Goal: Information Seeking & Learning: Find specific page/section

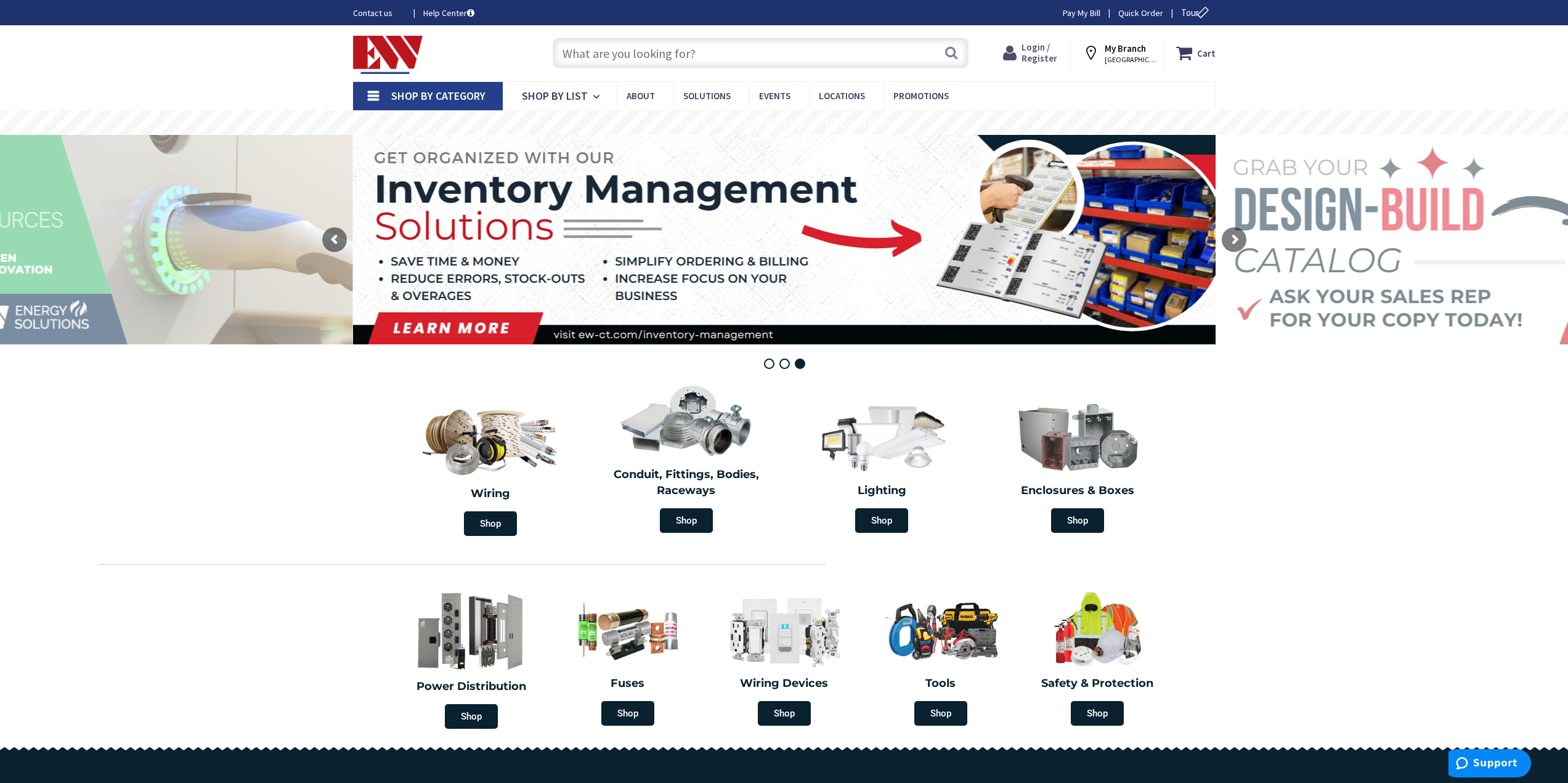
click at [1045, 45] on span "Login / Register" at bounding box center [1040, 52] width 36 height 23
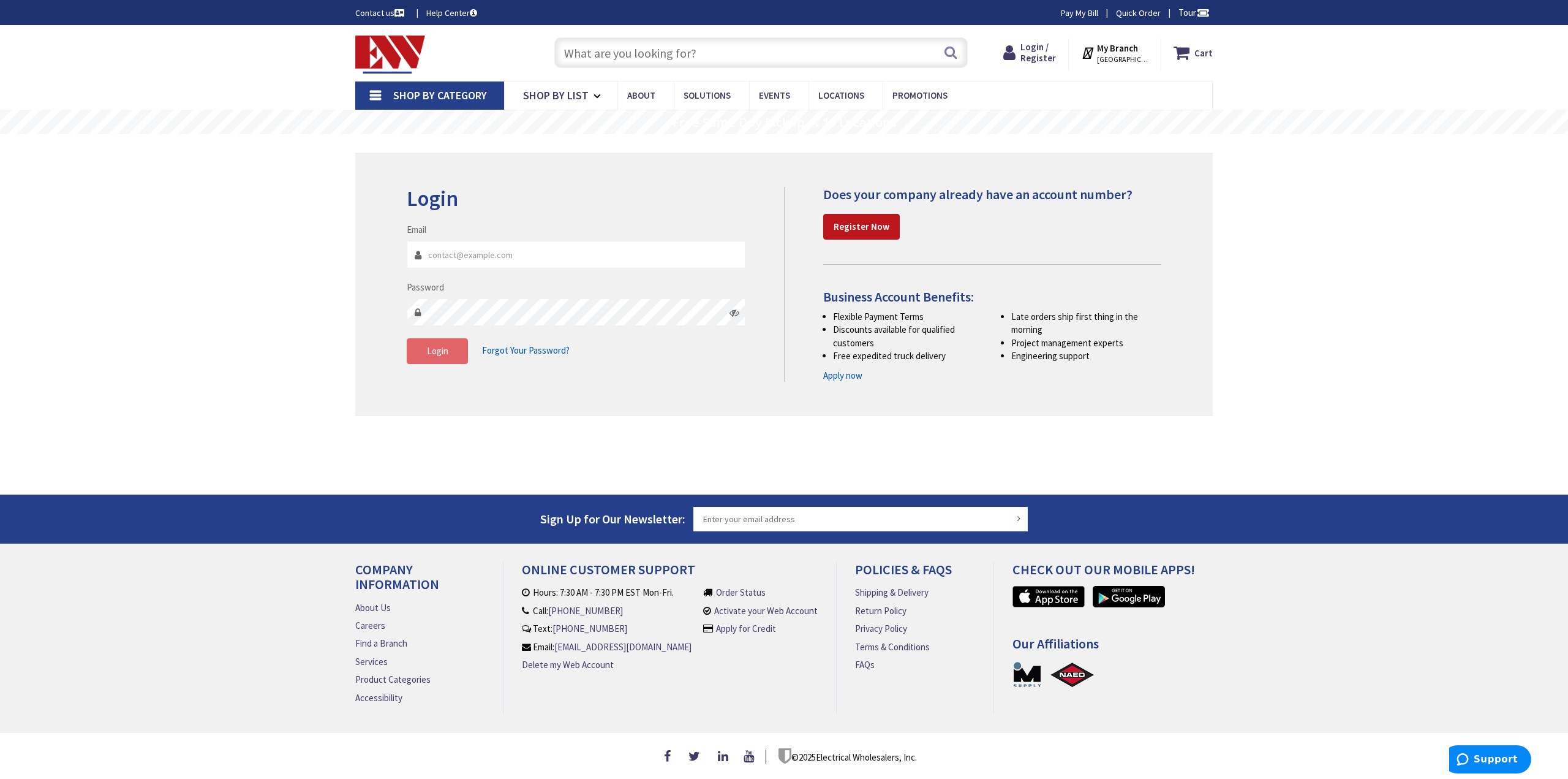
type input "wellselectricct@gmail.com"
click at [427, 360] on button "Login" at bounding box center [437, 350] width 61 height 25
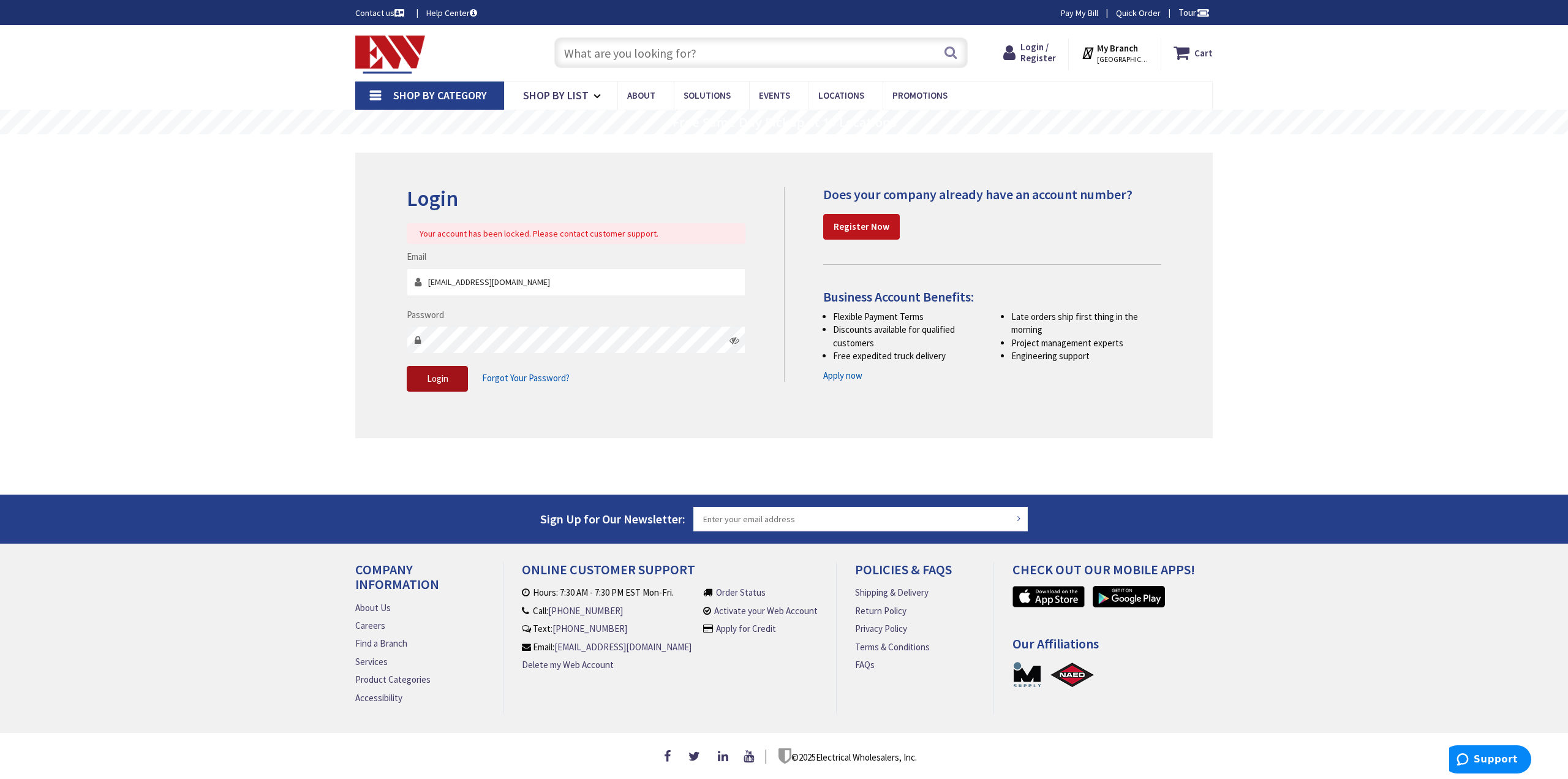
click at [434, 379] on span "Login" at bounding box center [438, 378] width 21 height 12
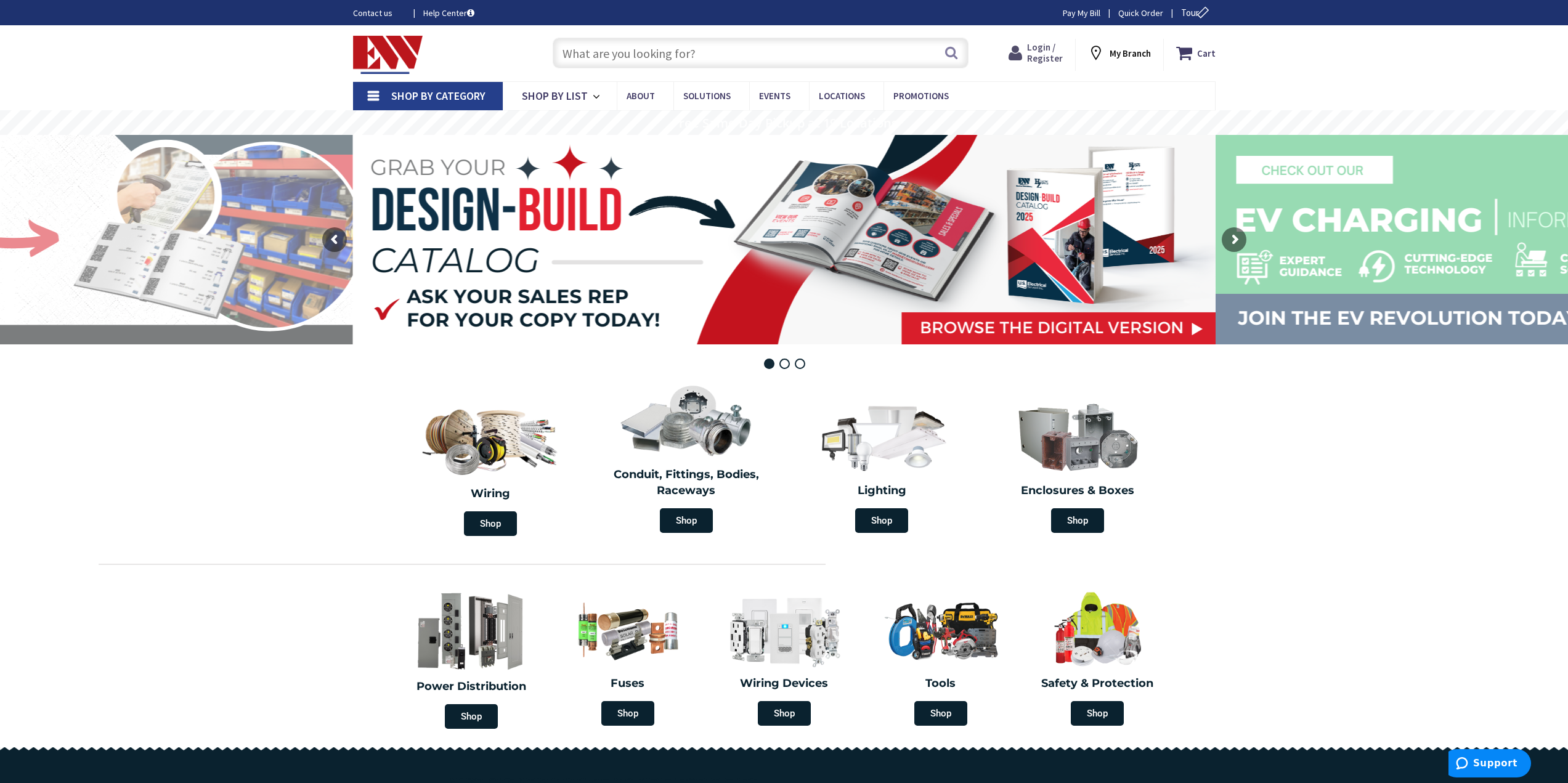
click at [1037, 55] on span "Login / Register" at bounding box center [1045, 52] width 36 height 23
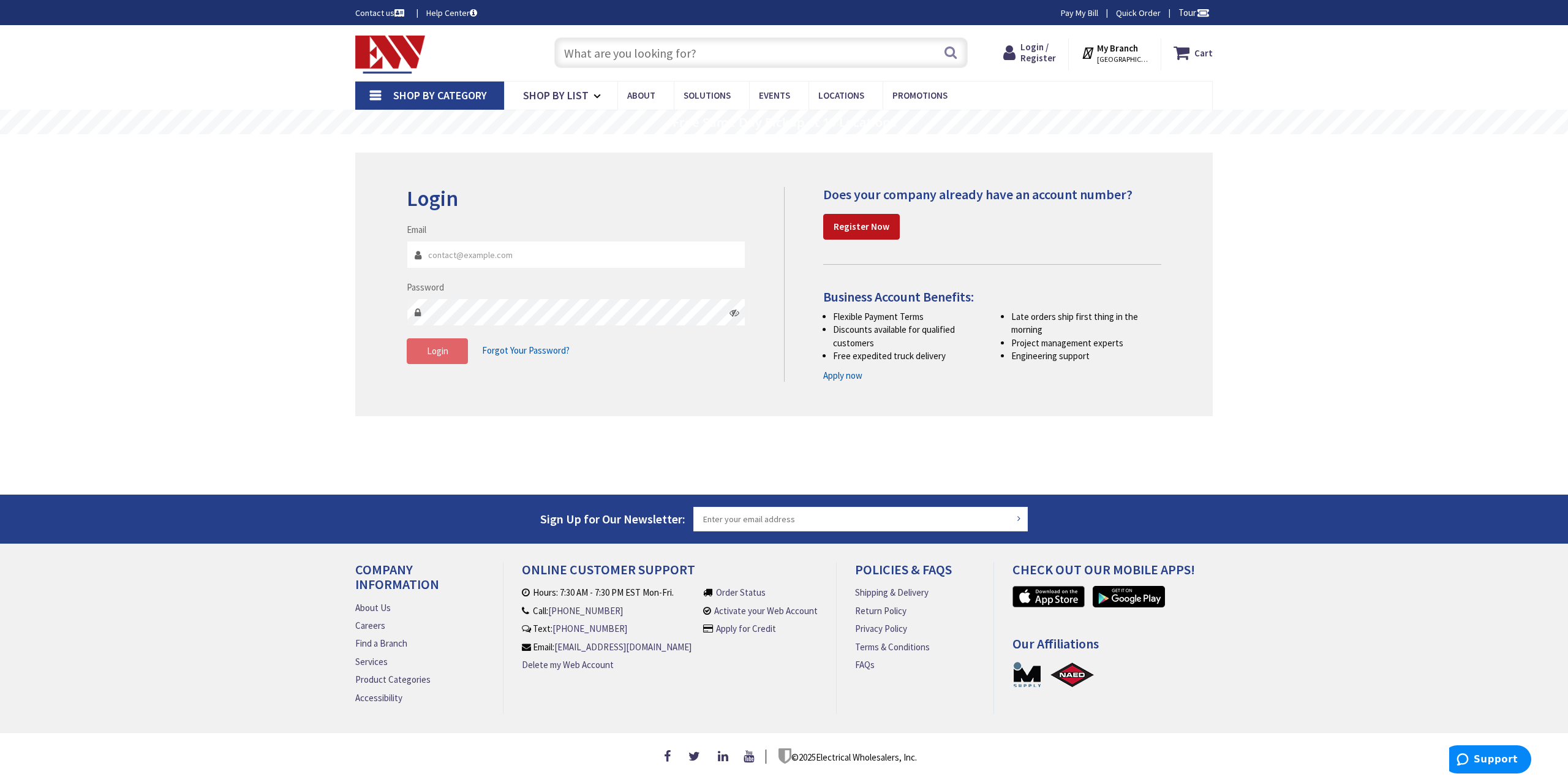
type input "wellselectricct@gmail.com"
click at [433, 353] on span "Login" at bounding box center [438, 350] width 21 height 12
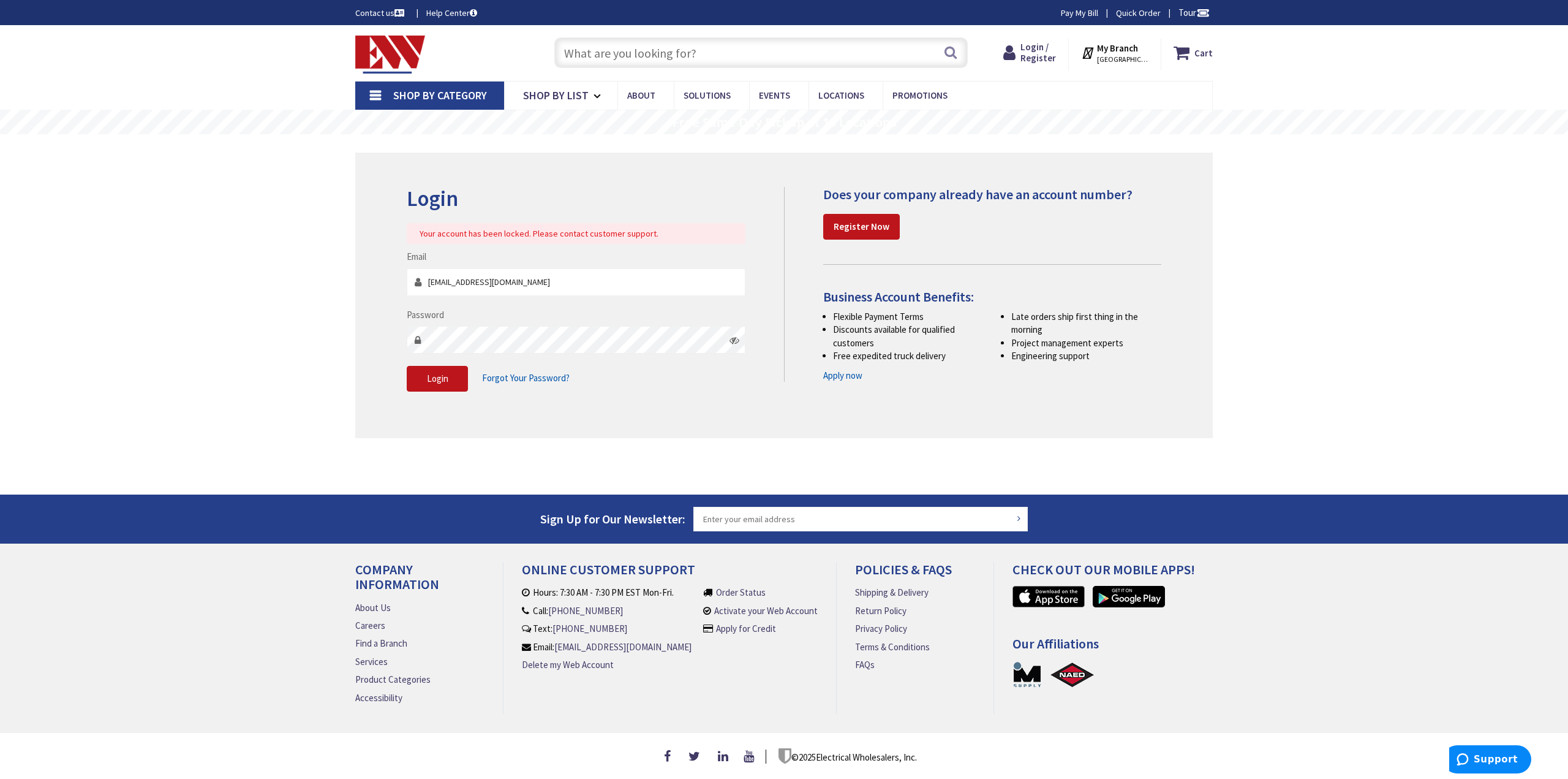
click at [407, 54] on img at bounding box center [390, 54] width 70 height 38
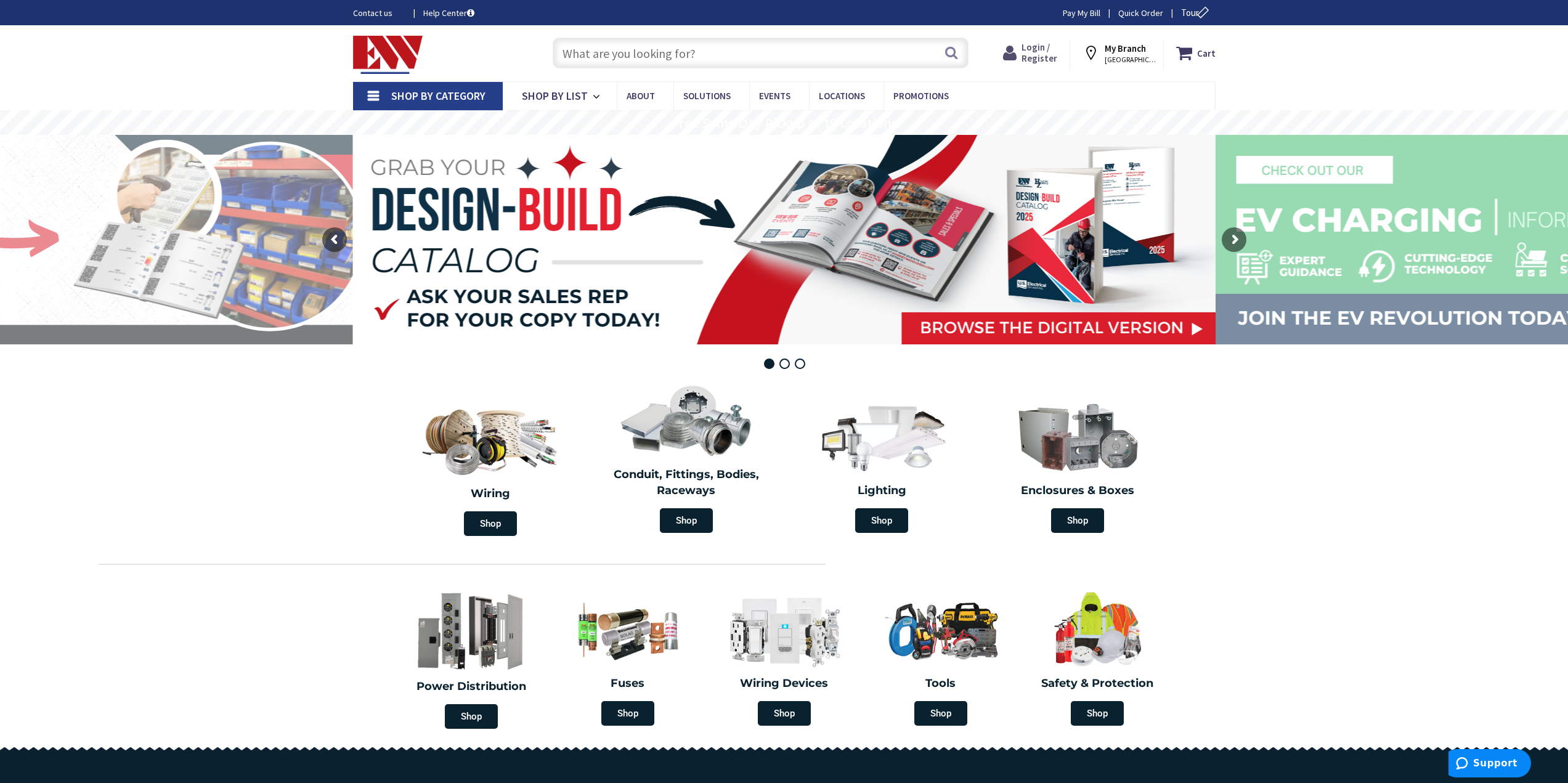
click at [1022, 46] on icon at bounding box center [1012, 53] width 19 height 22
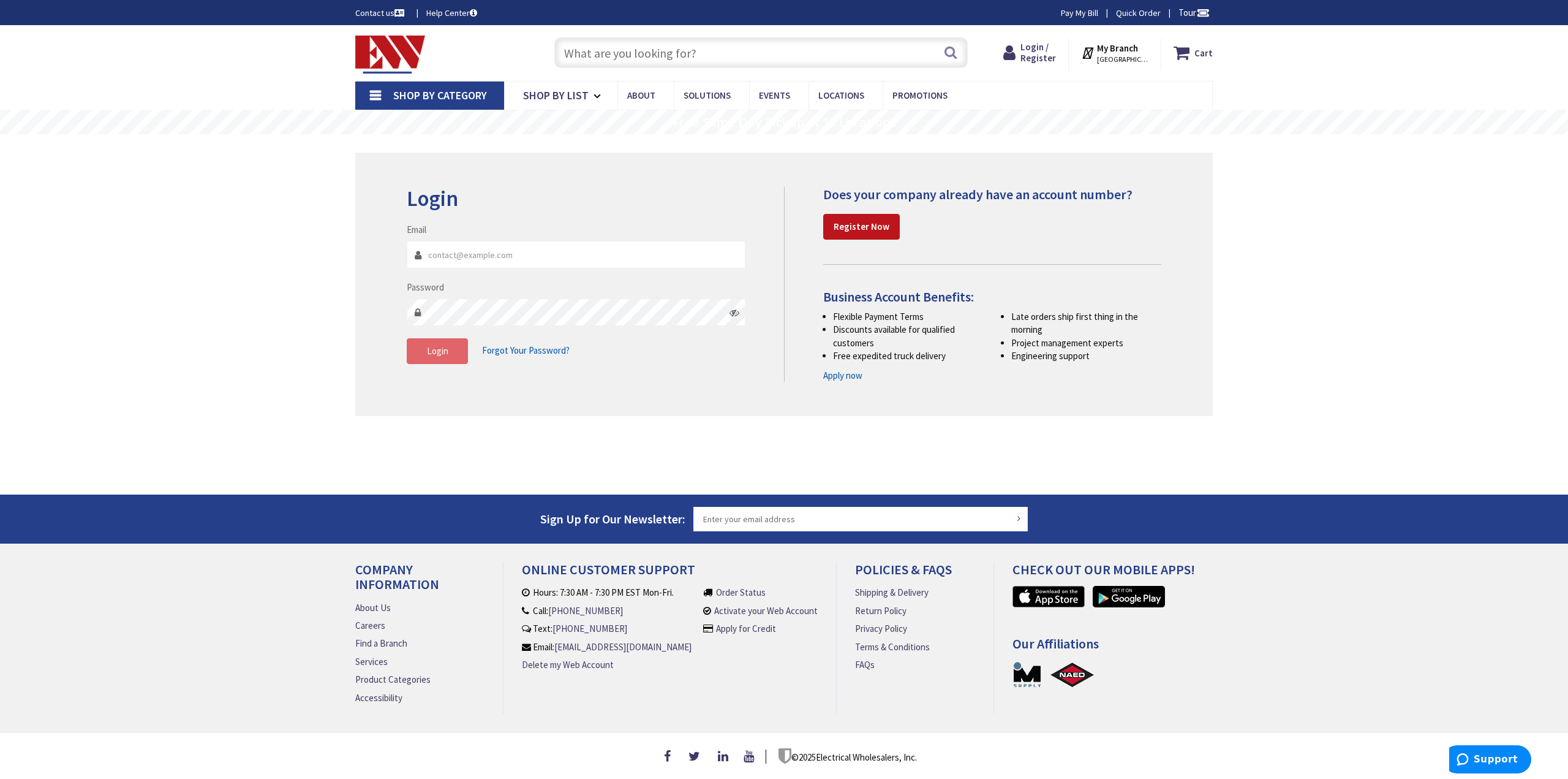
type input "[EMAIL_ADDRESS][DOMAIN_NAME]"
click at [419, 351] on button "Login" at bounding box center [437, 350] width 61 height 25
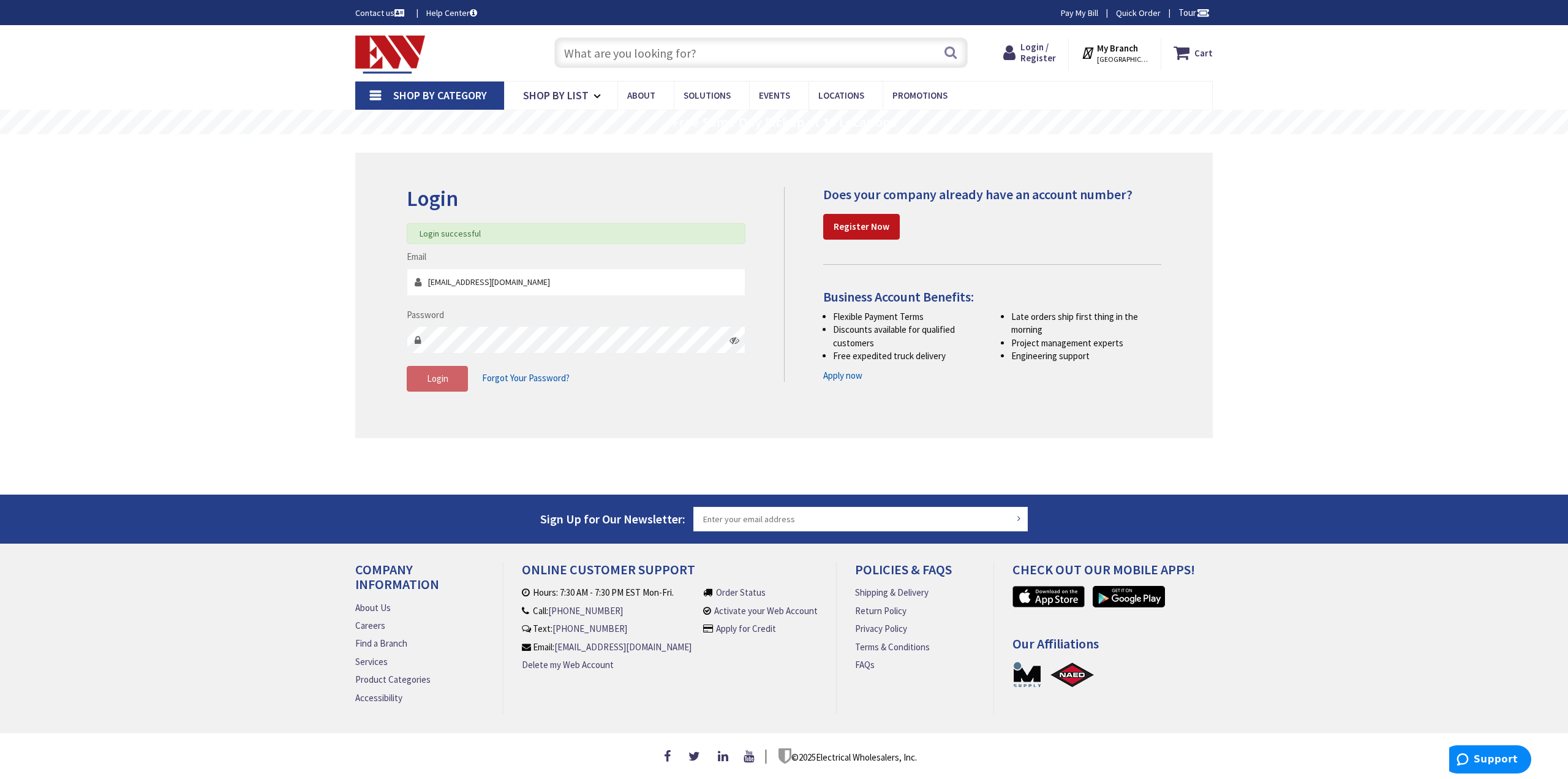
click at [613, 54] on input "text" at bounding box center [761, 52] width 413 height 31
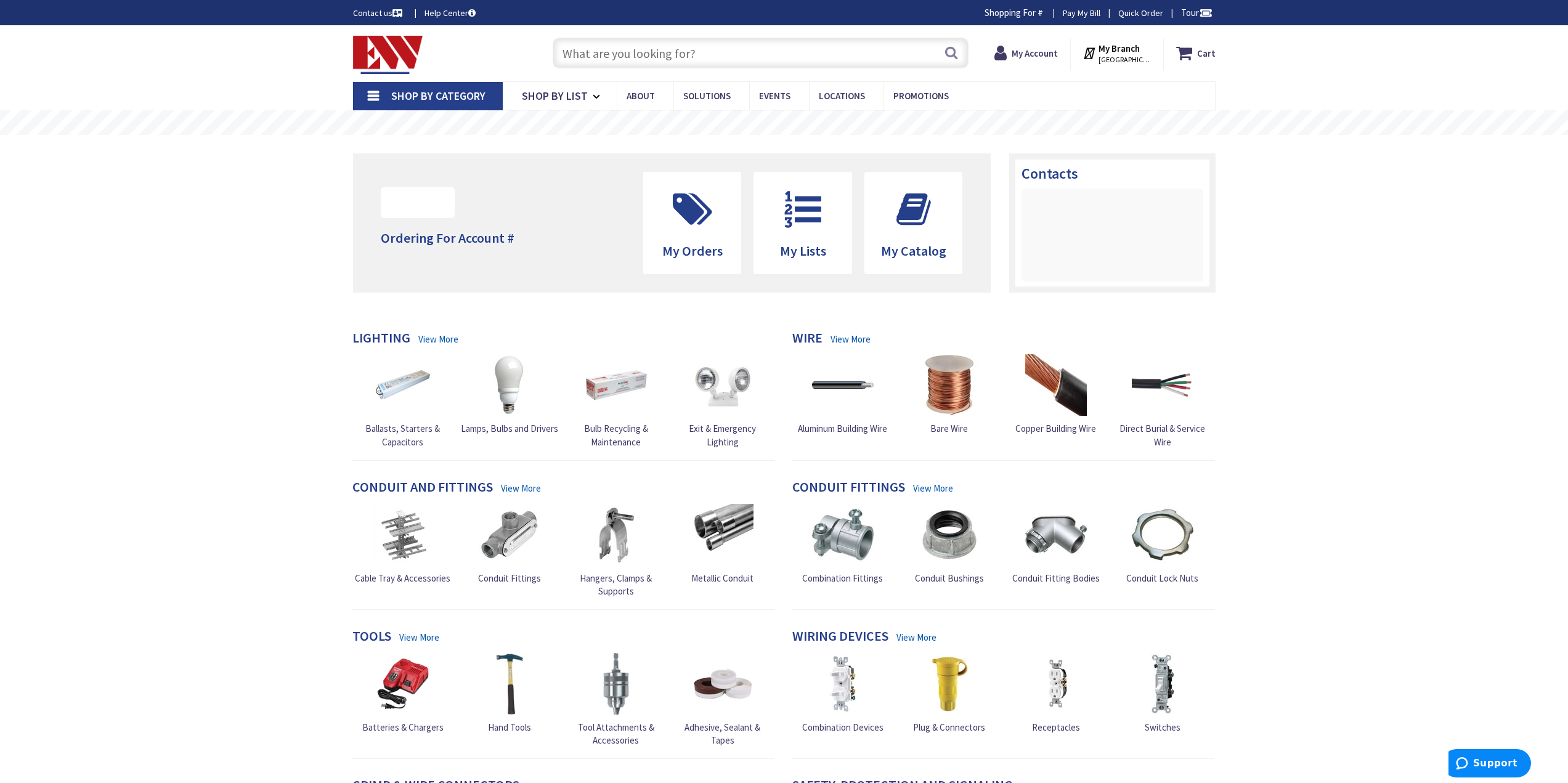
click at [617, 55] on input "text" at bounding box center [761, 52] width 416 height 31
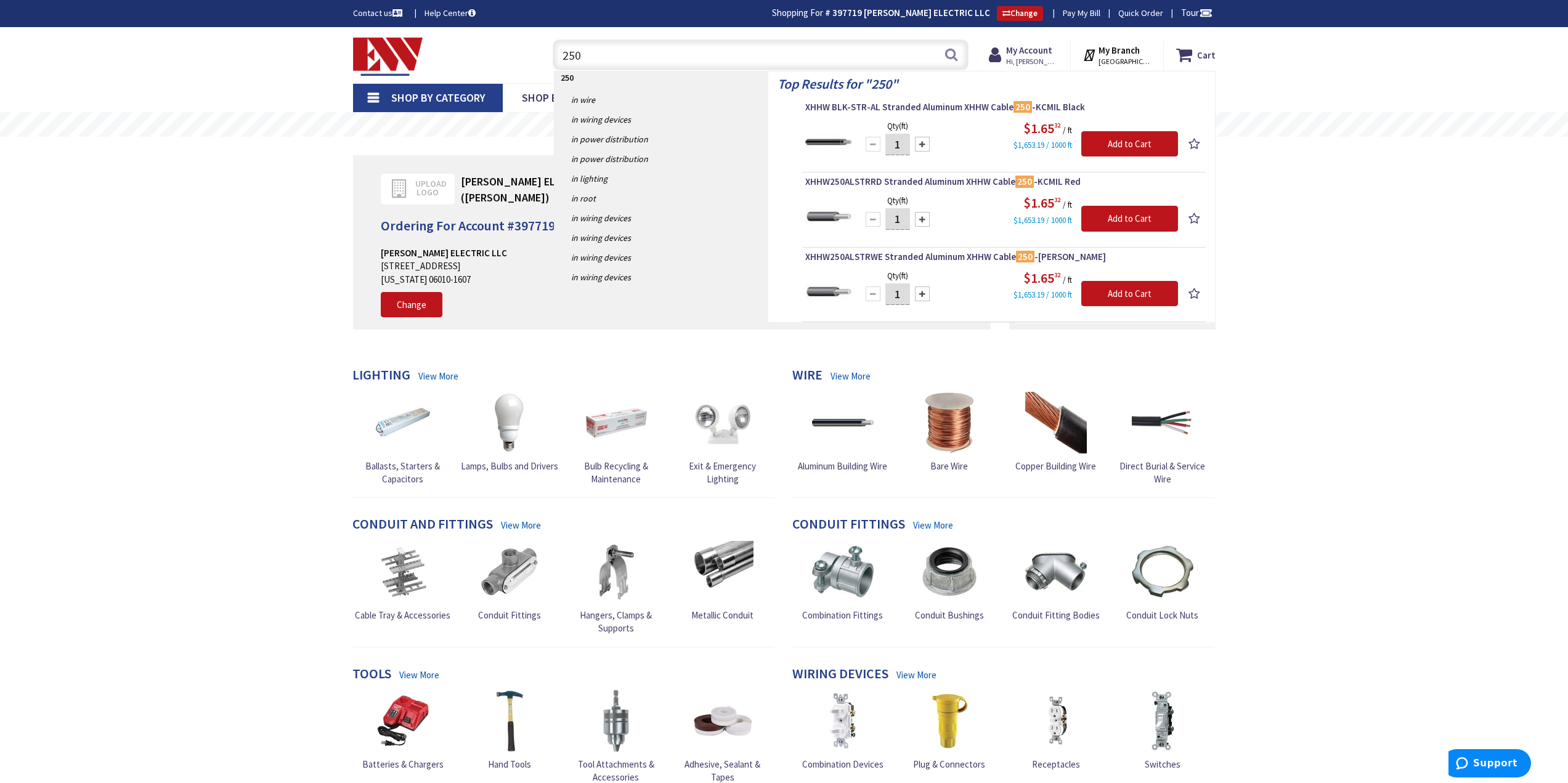
click at [617, 53] on input "250" at bounding box center [761, 55] width 416 height 31
click at [618, 53] on input "250" at bounding box center [761, 55] width 416 height 31
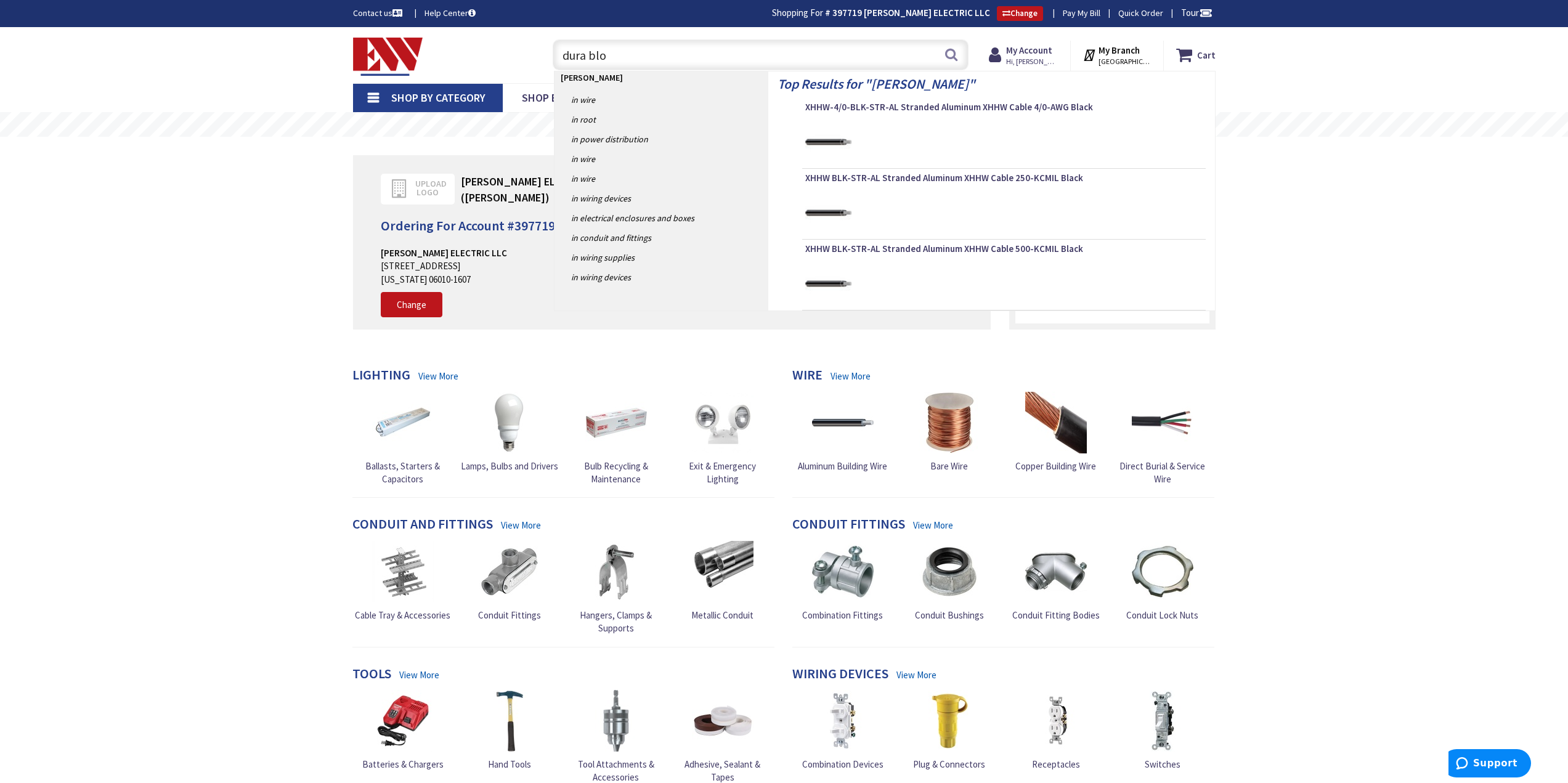
type input "dura blok"
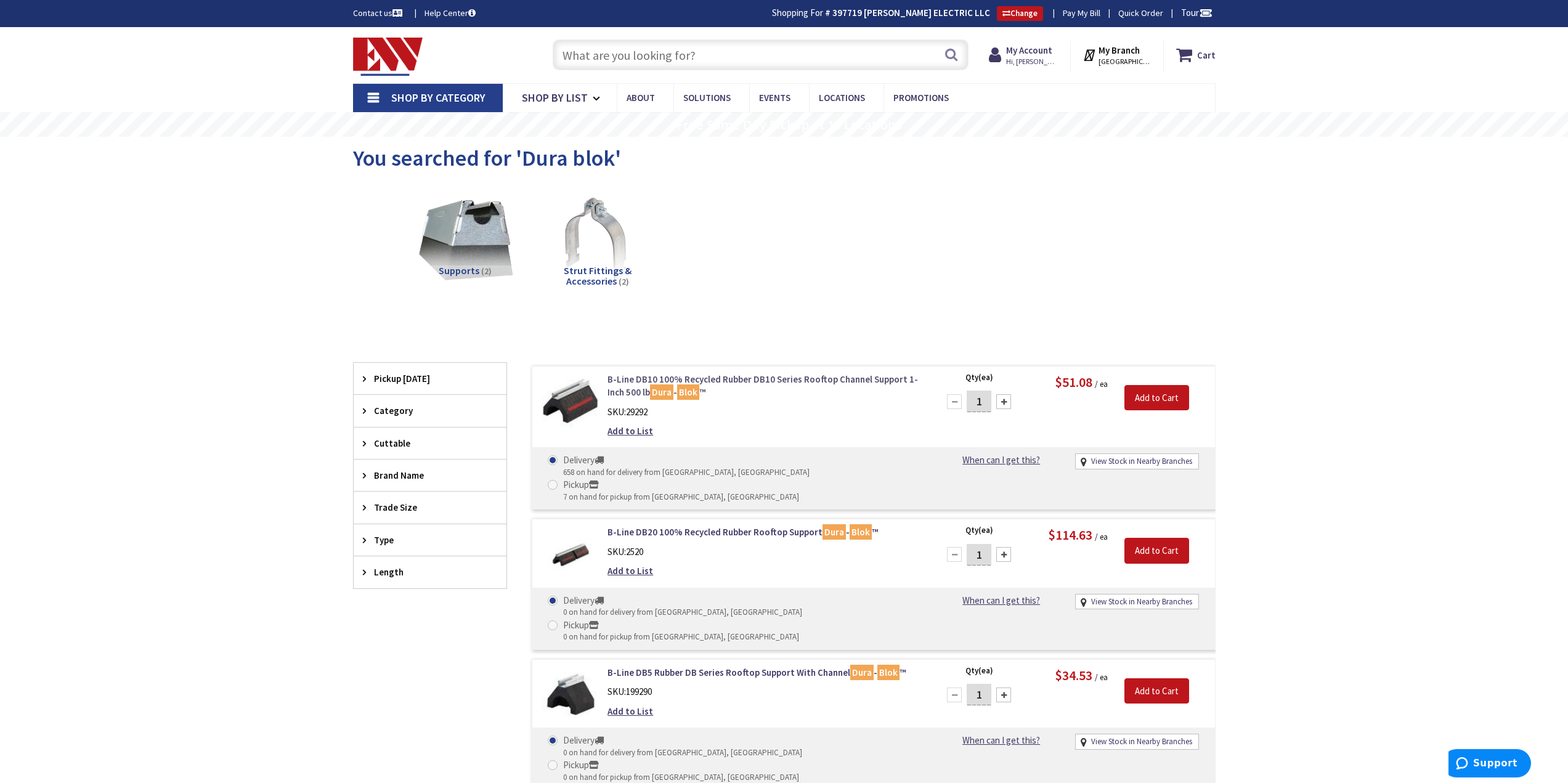
click at [776, 374] on link "B-Line DB10 100% Recycled Rubber DB10 Series Rooftop Channel Support 1-Inch 500…" at bounding box center [765, 386] width 314 height 26
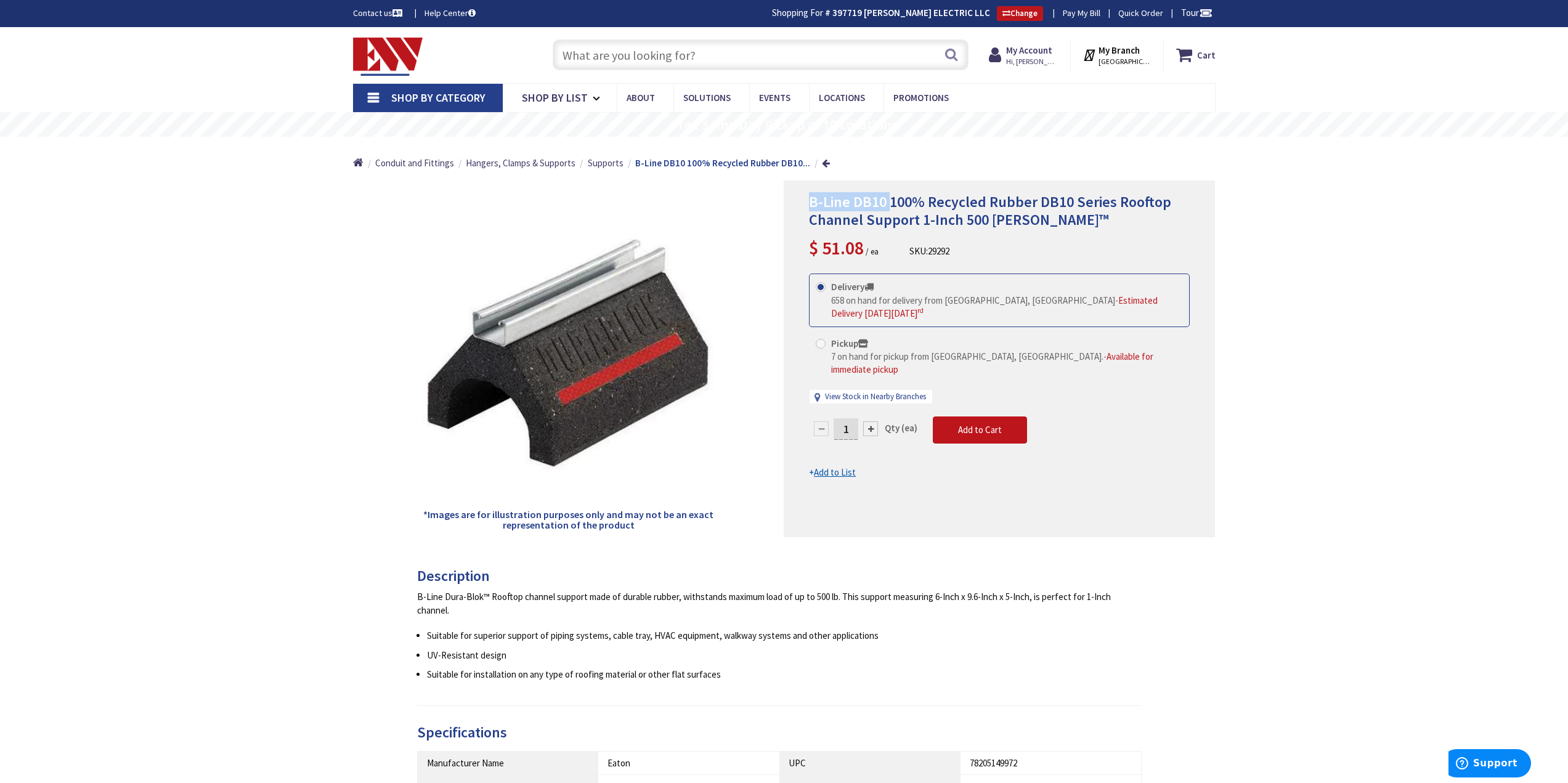
drag, startPoint x: 812, startPoint y: 200, endPoint x: 888, endPoint y: 202, distance: 76.0
click at [888, 202] on span "B-Line DB10 100% Recycled Rubber DB10 Series Rooftop Channel Support 1-Inch 500…" at bounding box center [990, 211] width 362 height 37
drag, startPoint x: 853, startPoint y: 202, endPoint x: 830, endPoint y: 202, distance: 23.0
click at [830, 202] on span "B-Line DB10 100% Recycled Rubber DB10 Series Rooftop Channel Support 1-Inch 500…" at bounding box center [990, 211] width 362 height 37
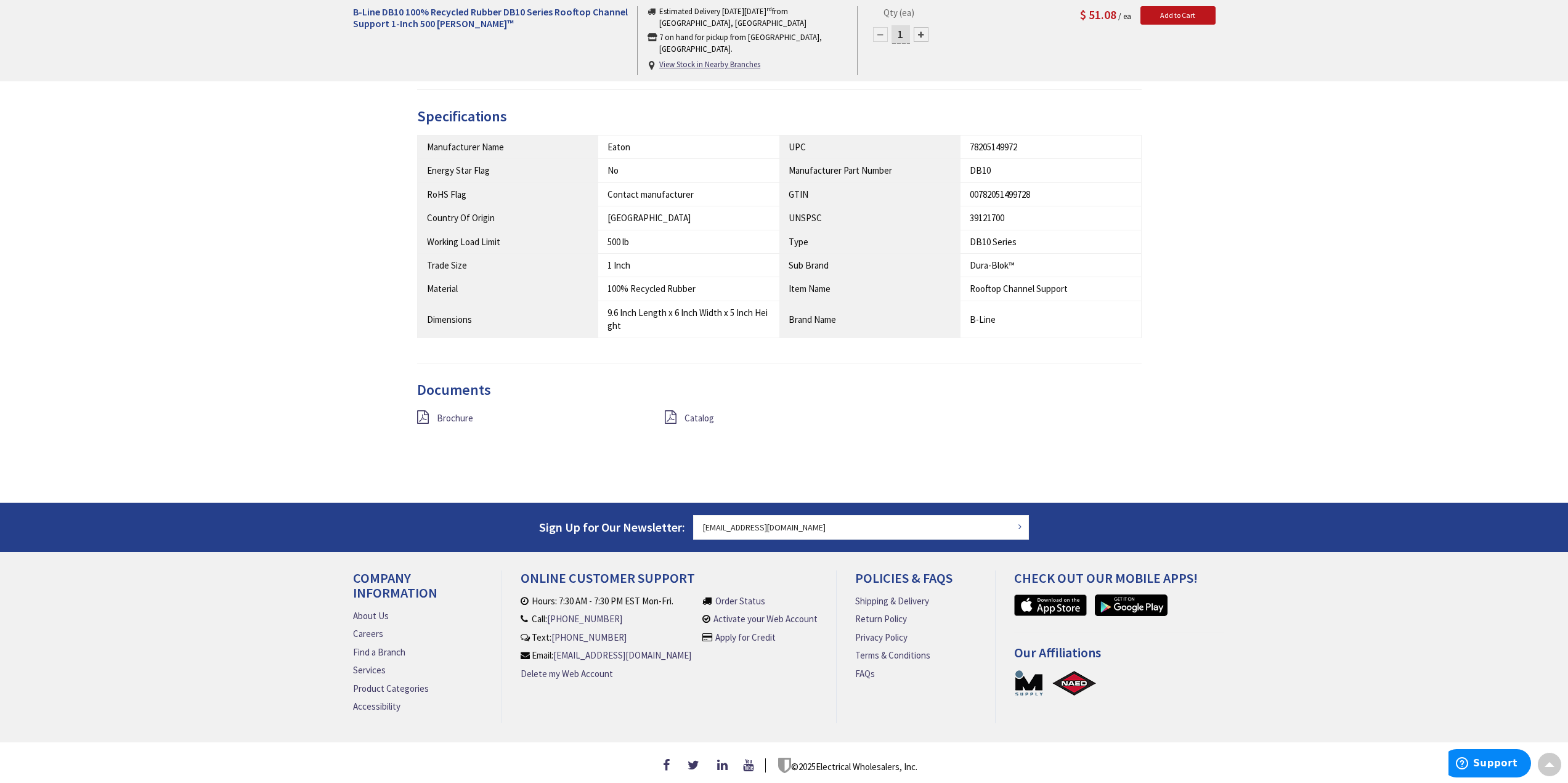
scroll to position [624, 0]
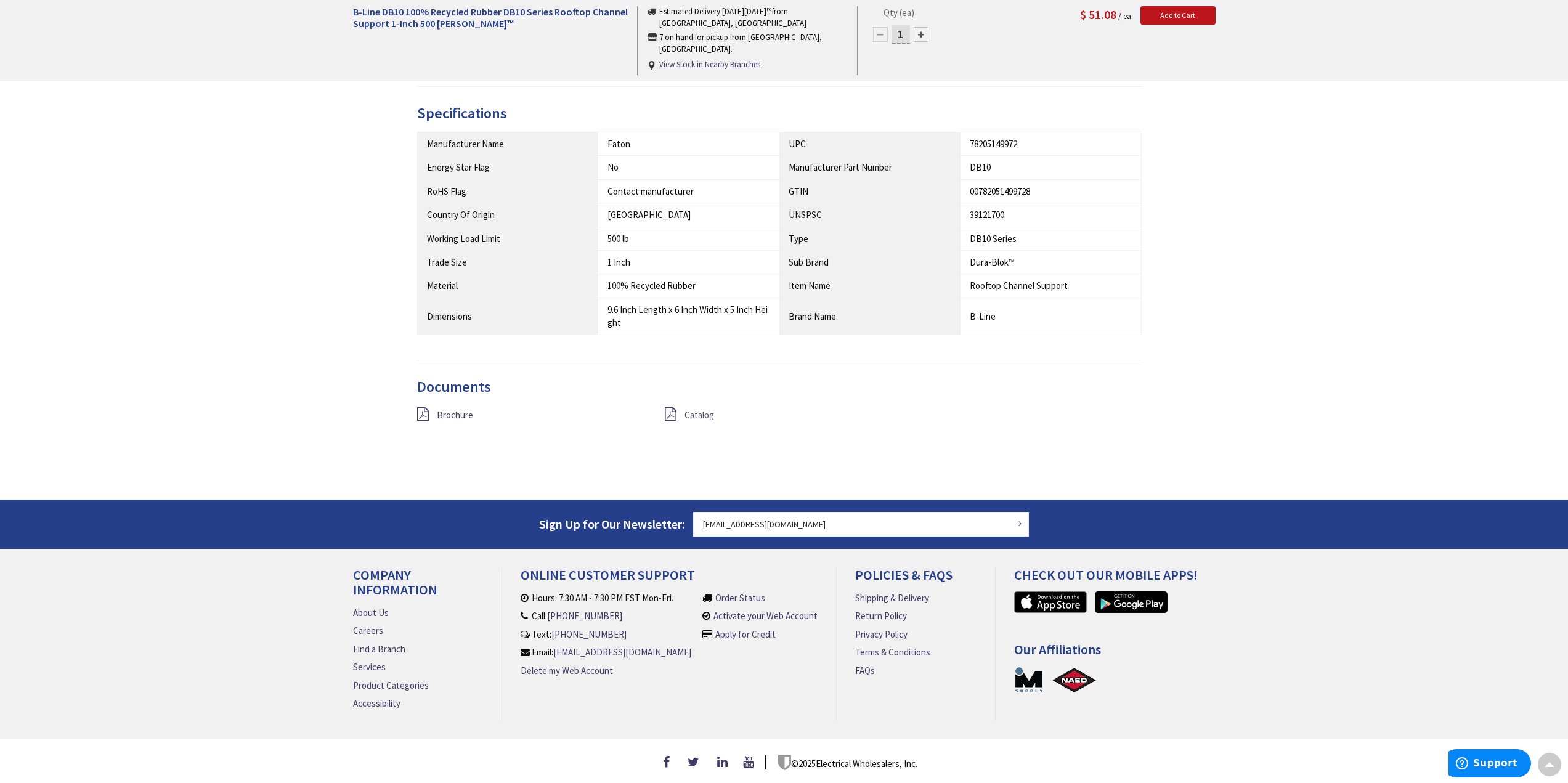
click at [691, 409] on span "Catalog" at bounding box center [699, 414] width 30 height 12
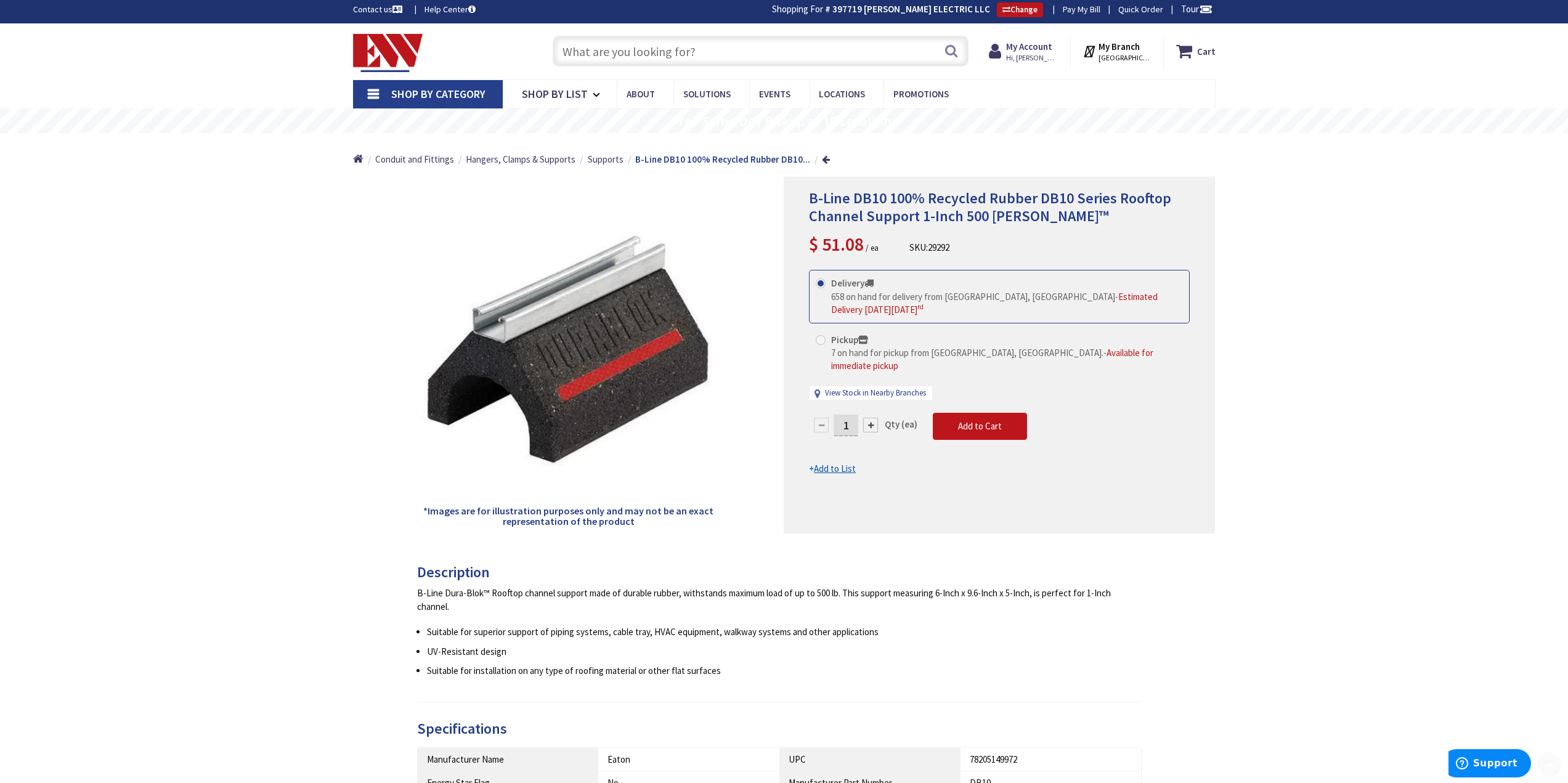
scroll to position [0, 0]
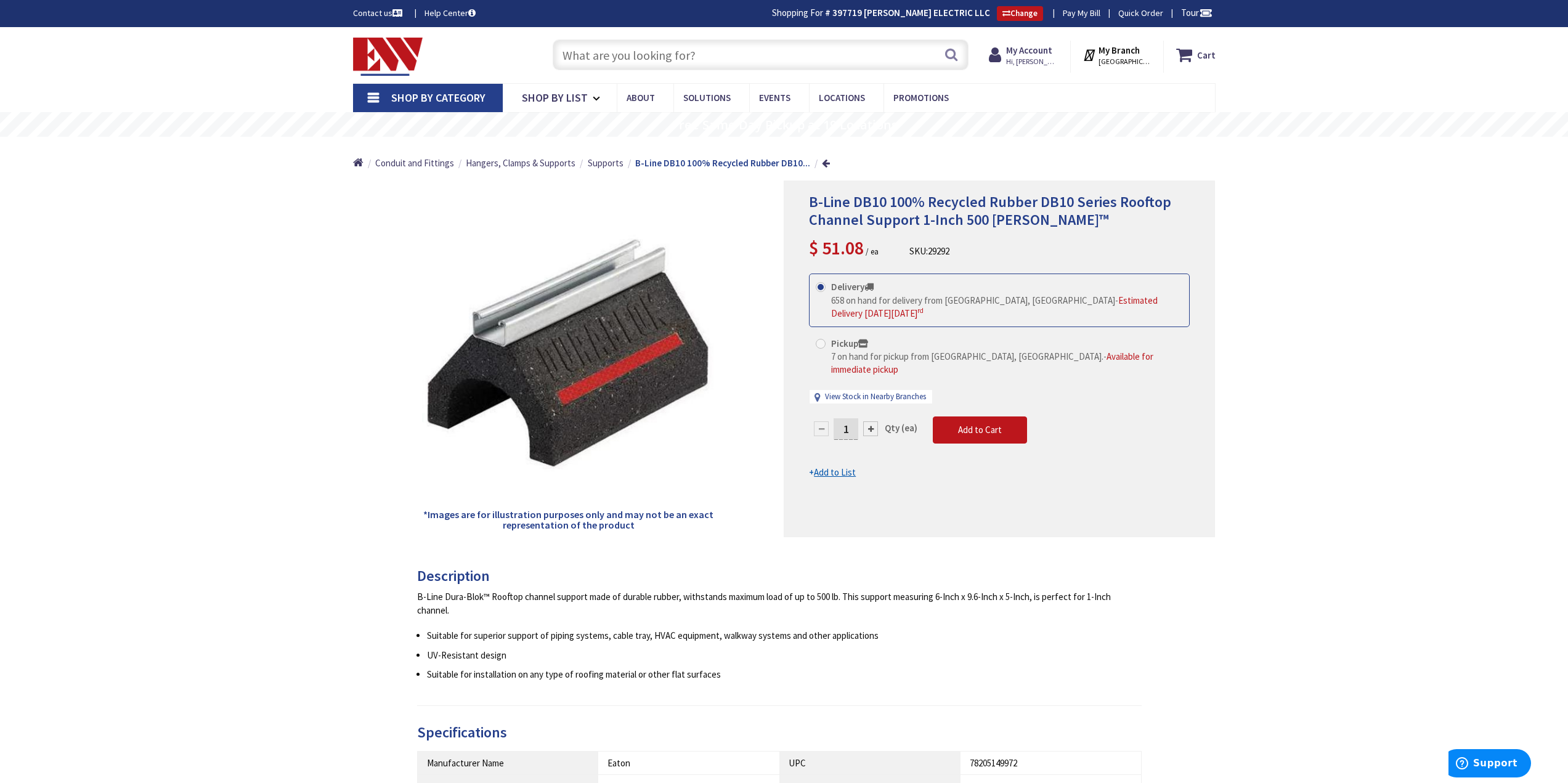
click at [662, 54] on input "text" at bounding box center [761, 55] width 416 height 31
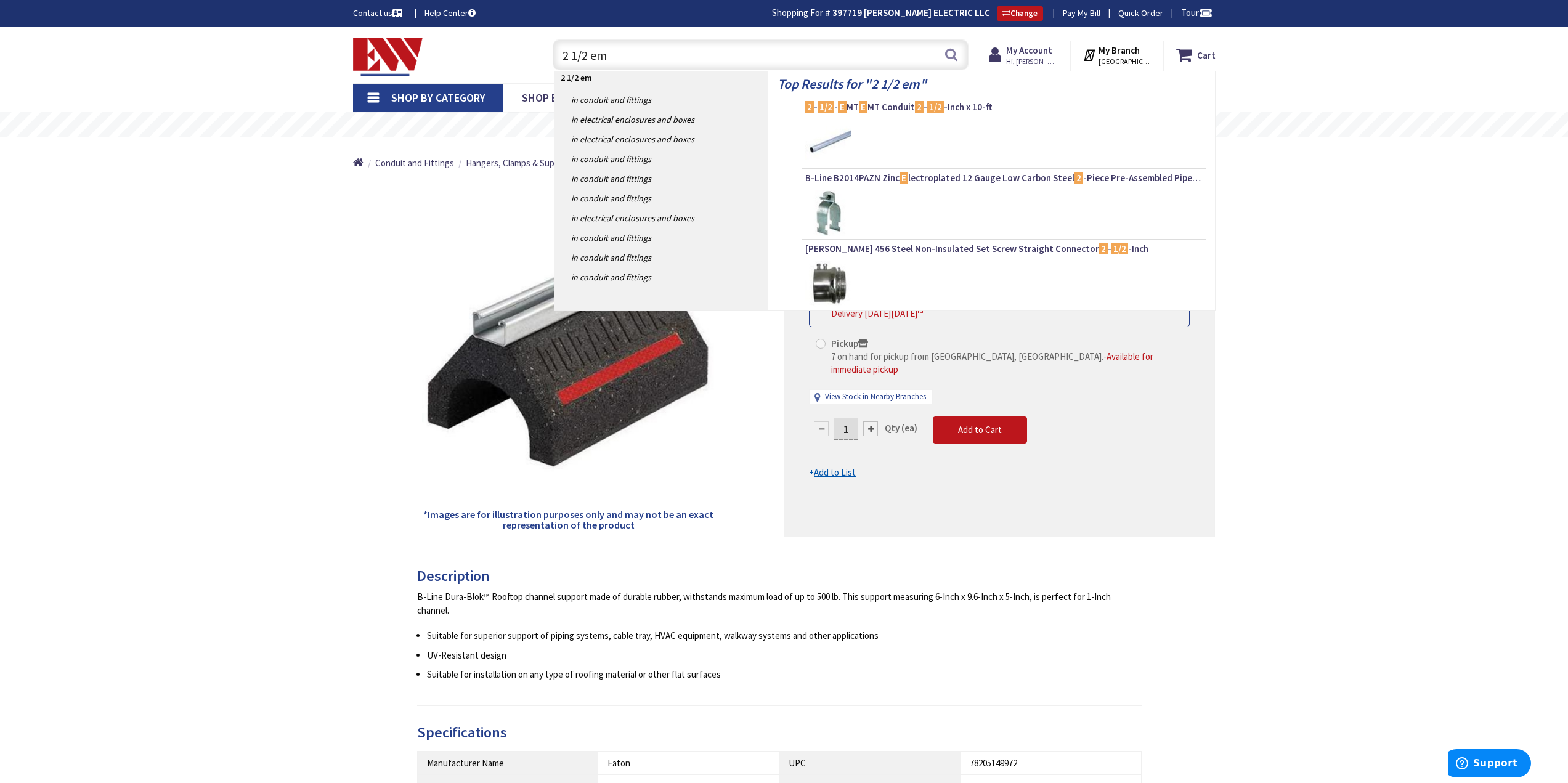
type input "2 1/2 emt"
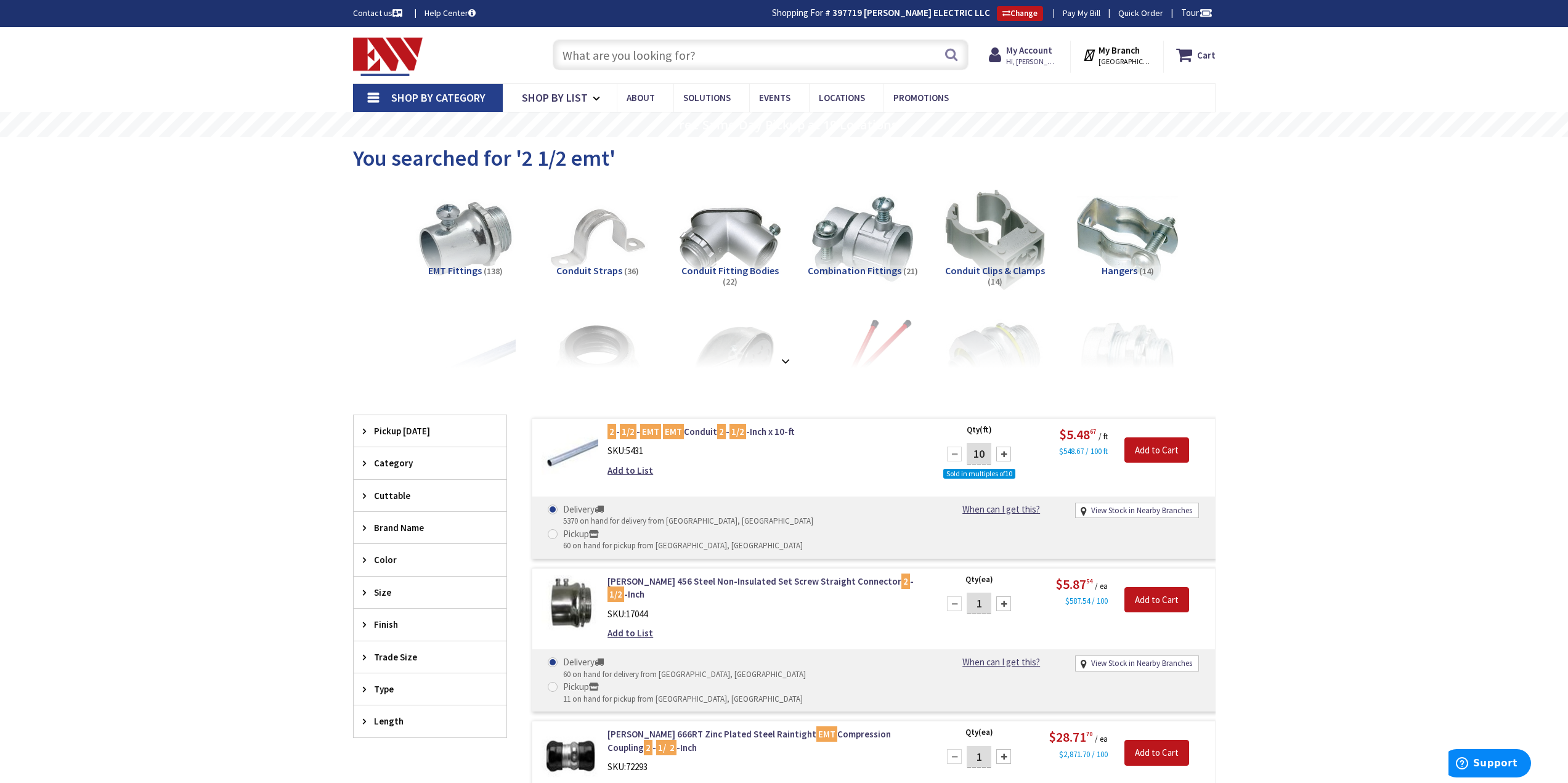
click at [609, 43] on input "text" at bounding box center [761, 55] width 416 height 31
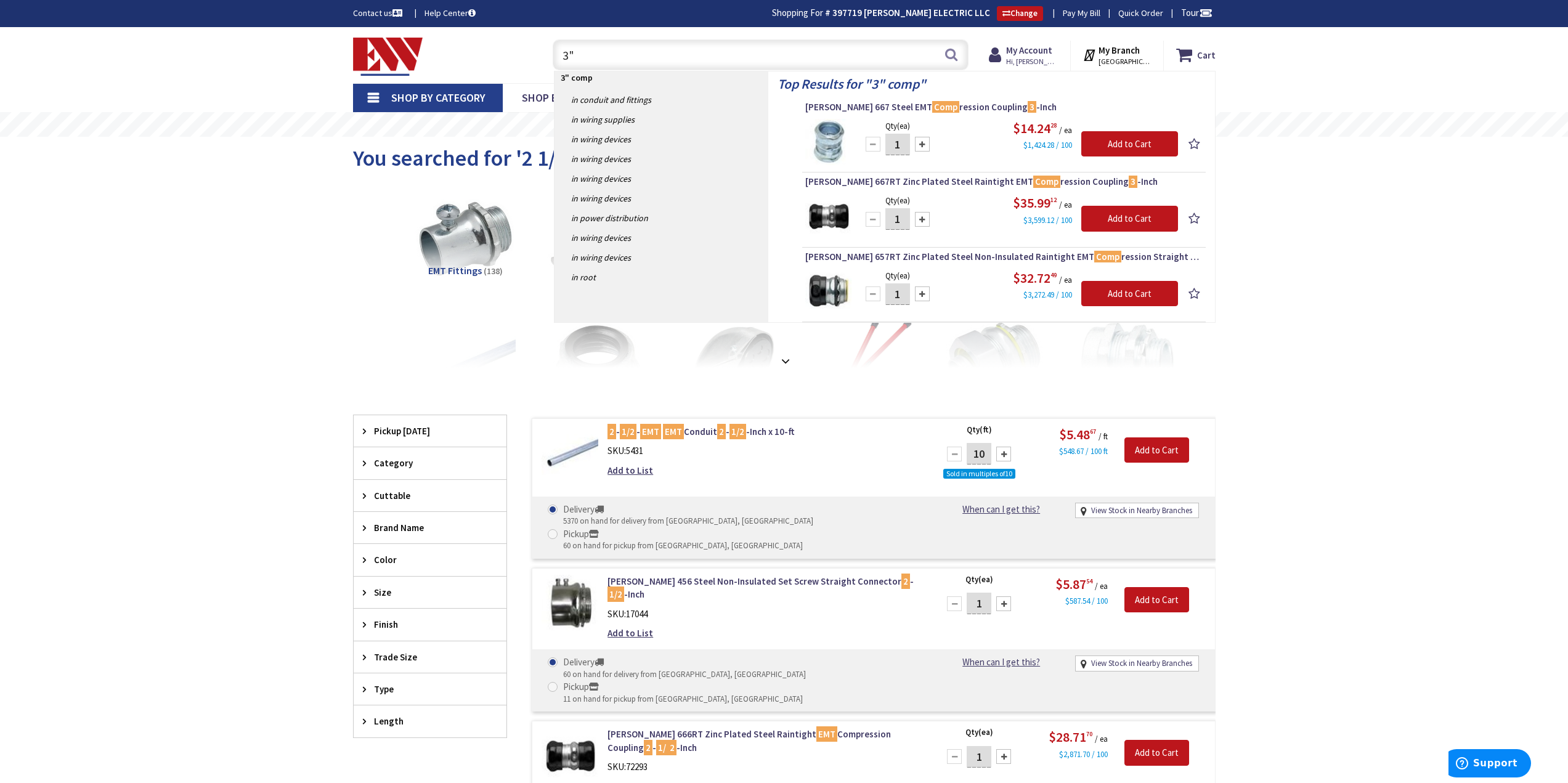
type input "3"
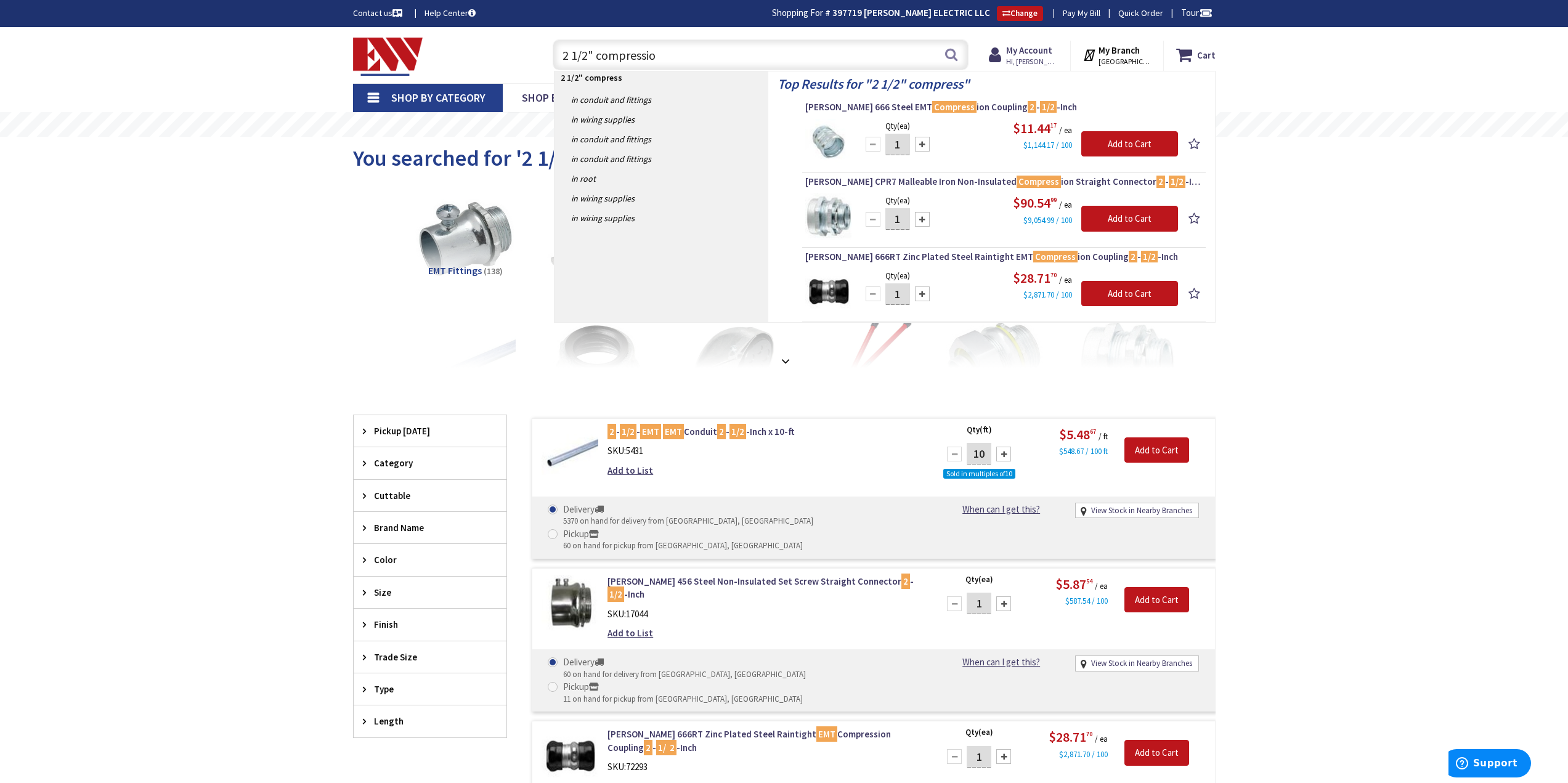
type input "2 1/2" compression"
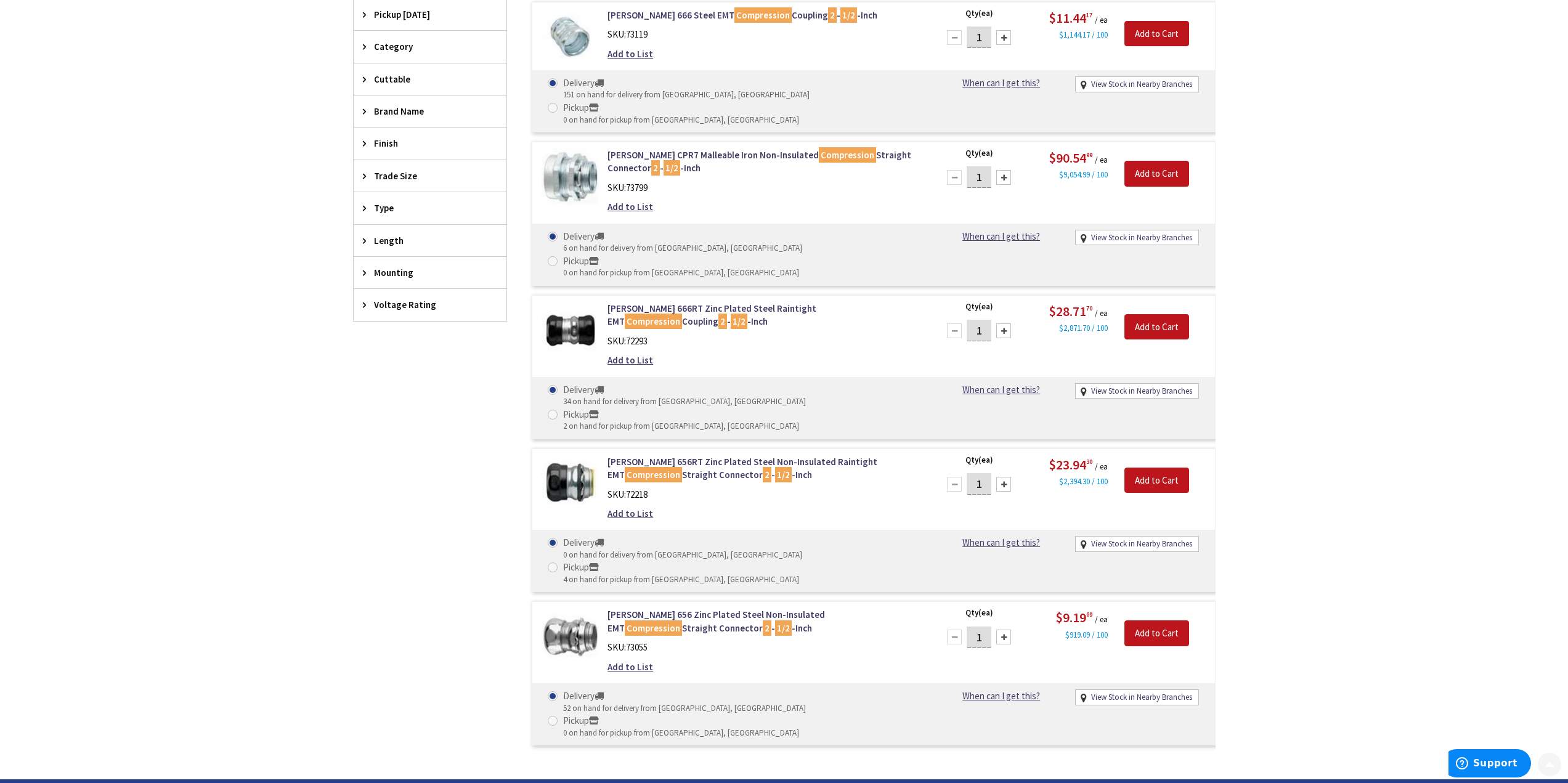
scroll to position [493, 0]
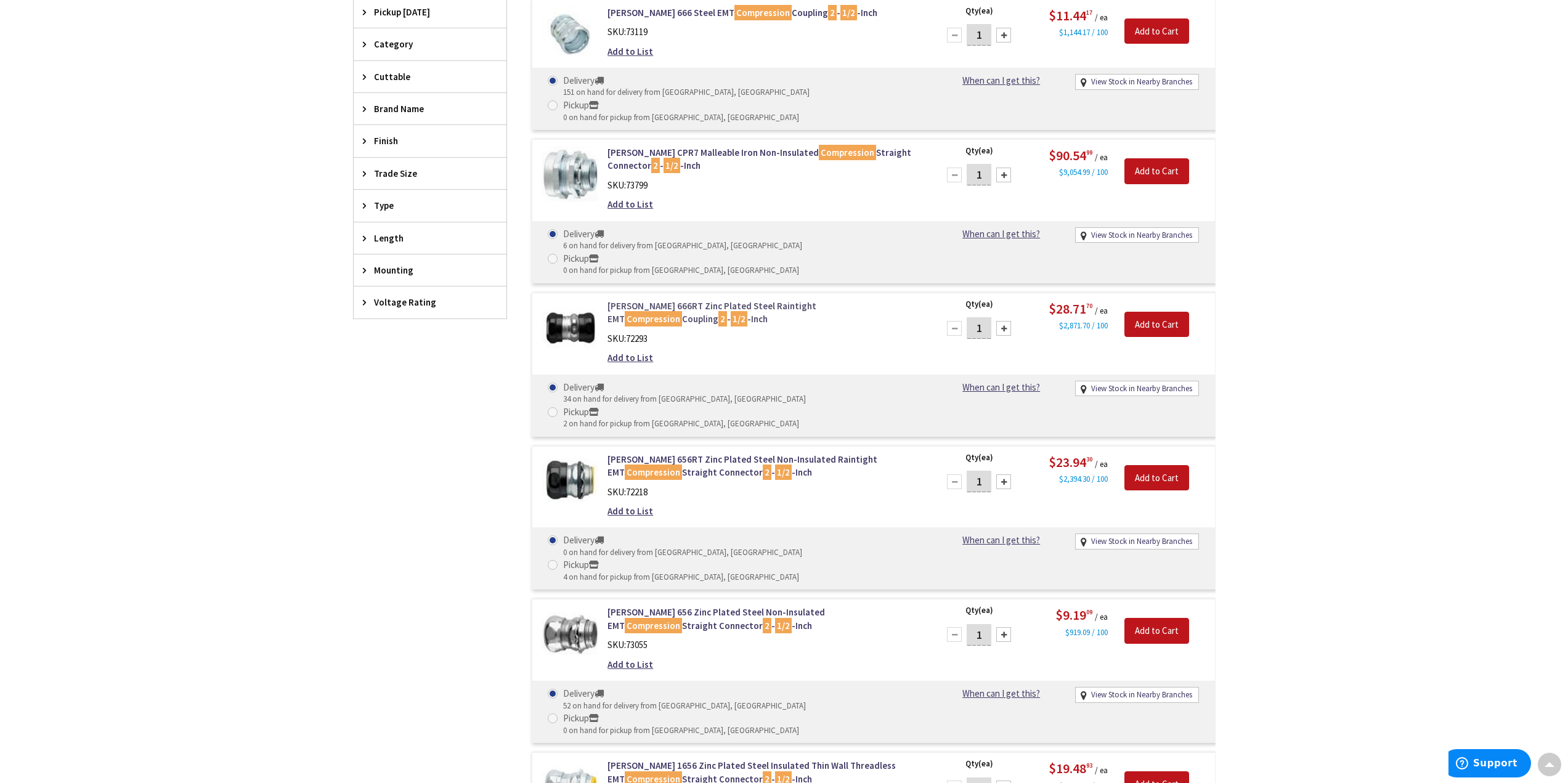
click at [705, 300] on link "Crouse-Hinds 666RT Zinc Plated Steel Raintight EMT Compression Coupling 2 - 1/2…" at bounding box center [765, 313] width 314 height 26
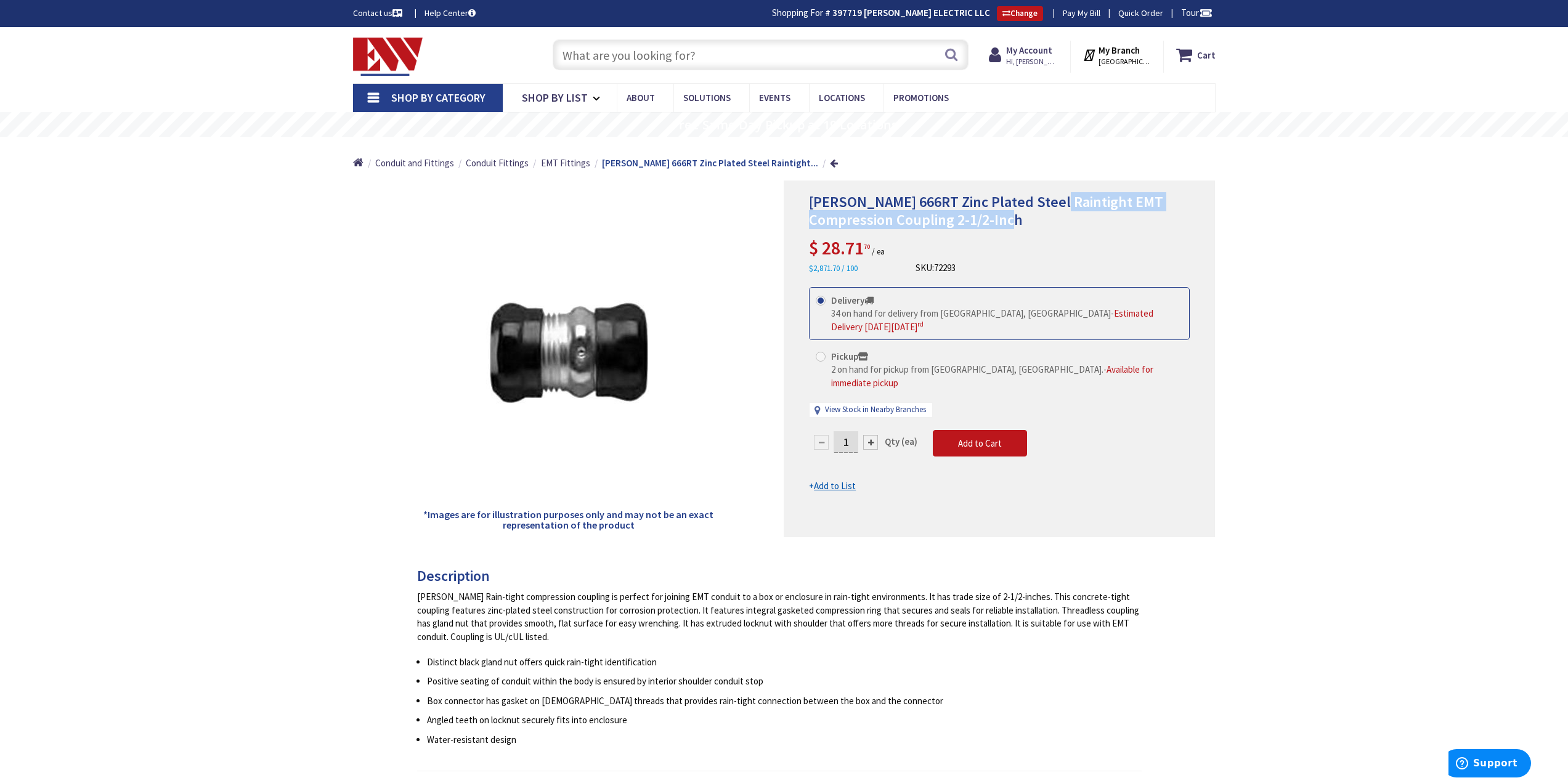
drag, startPoint x: 1050, startPoint y: 200, endPoint x: 1022, endPoint y: 220, distance: 34.4
click at [1022, 220] on h1 "Crouse-Hinds 666RT Zinc Plated Steel Raintight EMT Compression Coupling 2-1/2-I…" at bounding box center [999, 211] width 381 height 36
click at [640, 54] on input "text" at bounding box center [761, 55] width 416 height 31
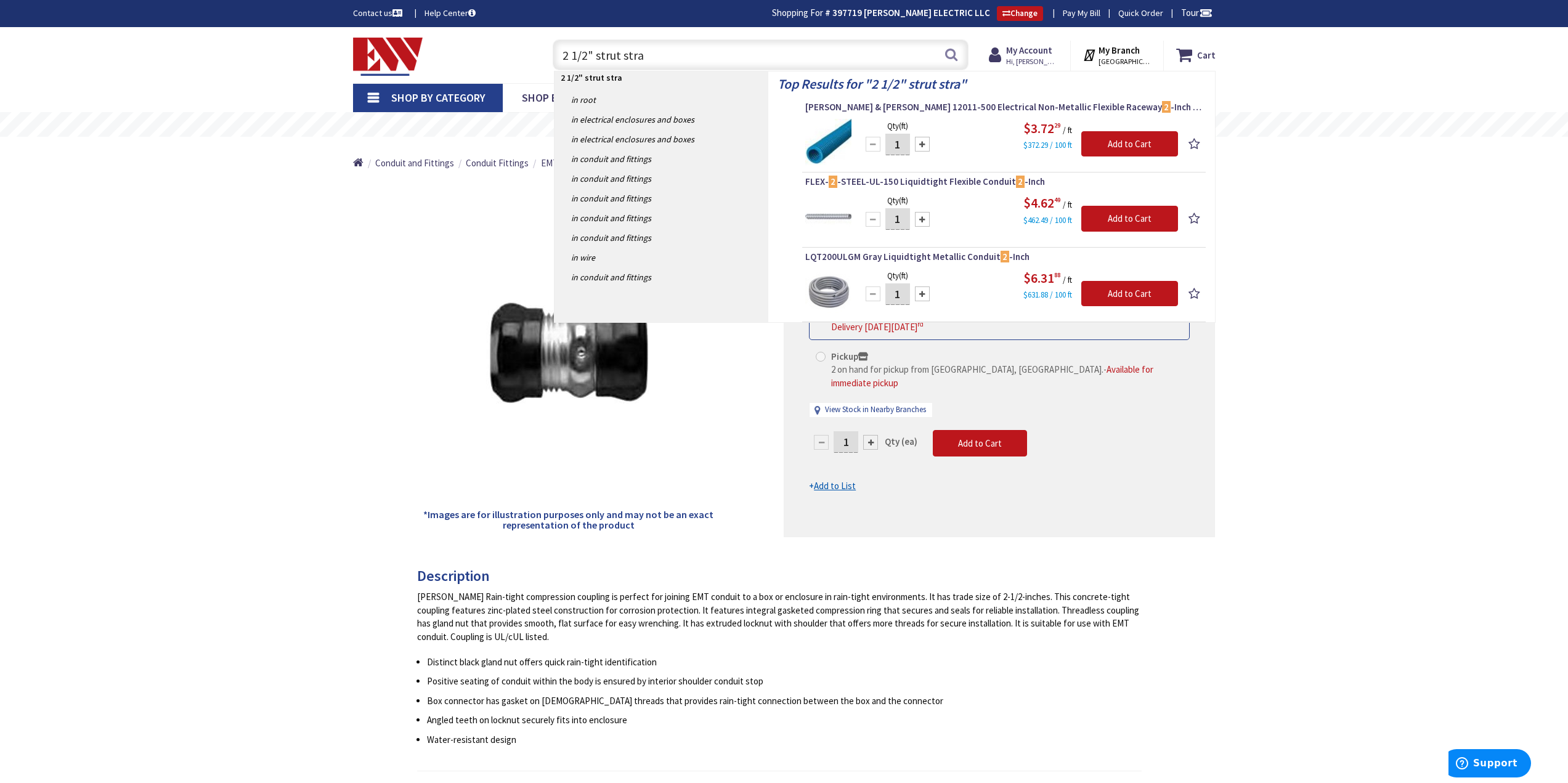
type input "2 1/2" strut strap"
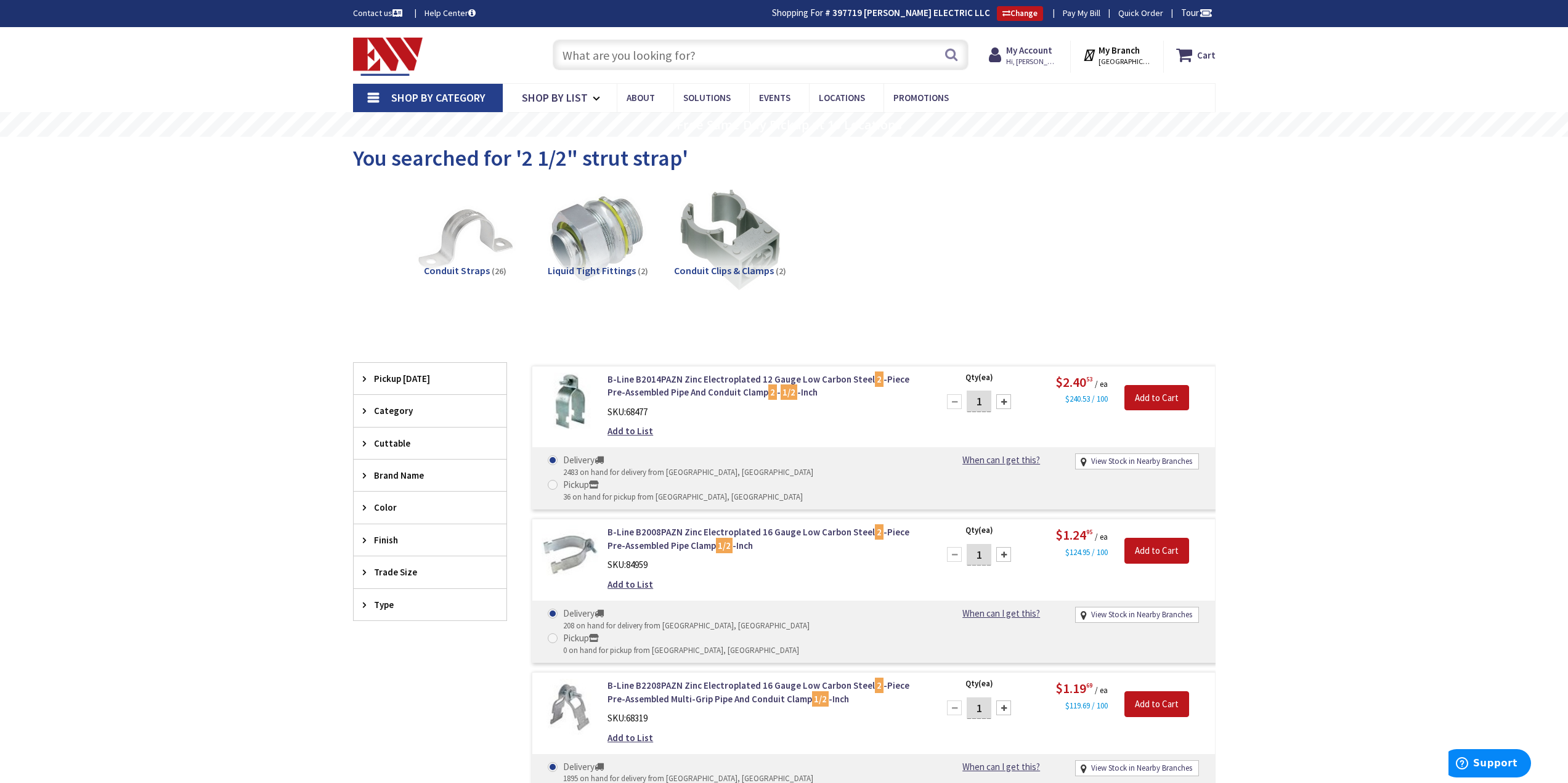
drag, startPoint x: 640, startPoint y: 53, endPoint x: 627, endPoint y: 59, distance: 14.3
click at [640, 53] on input "text" at bounding box center [761, 55] width 416 height 31
type input "1"
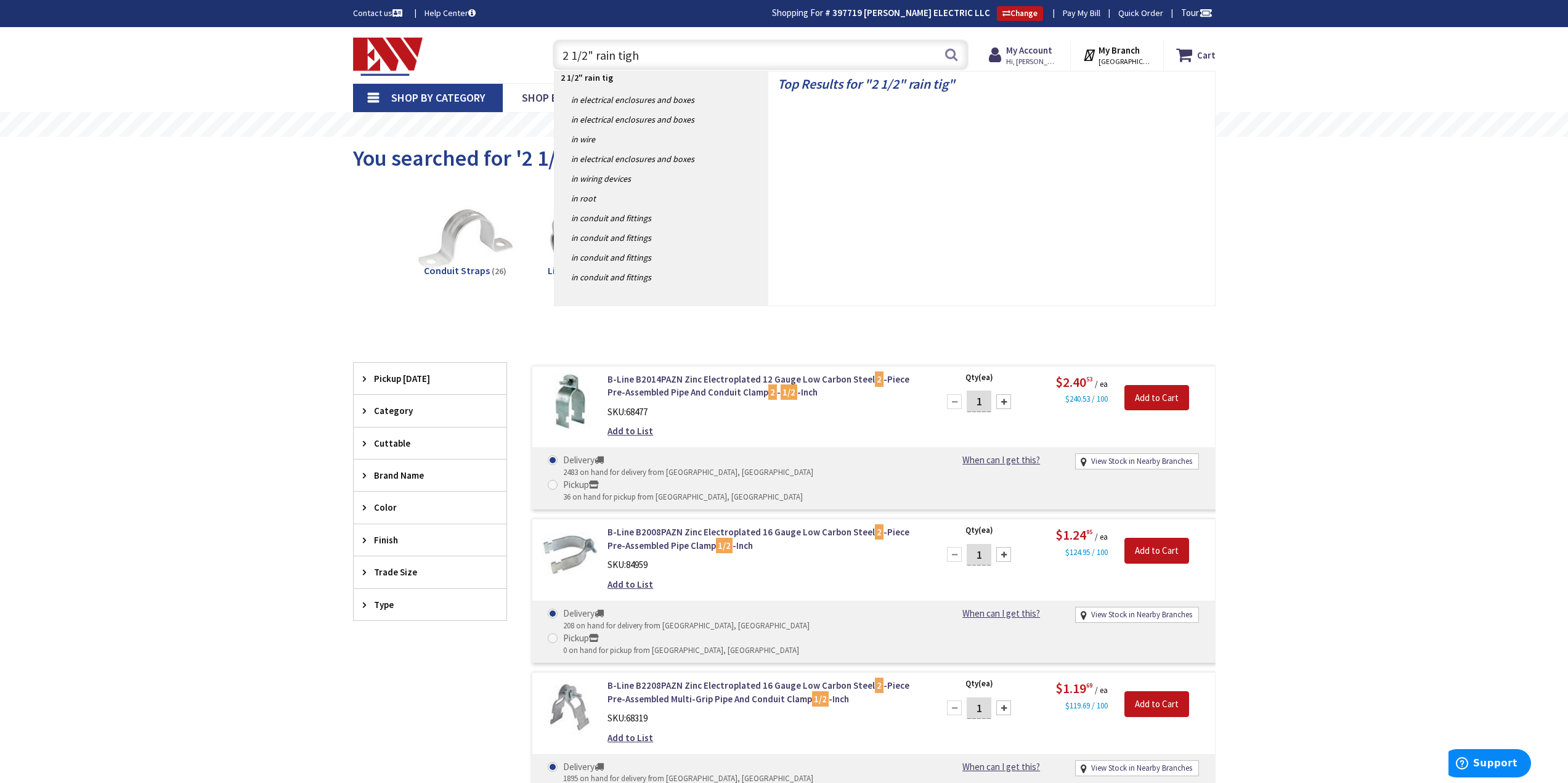
type input "2 1/2" rain tight"
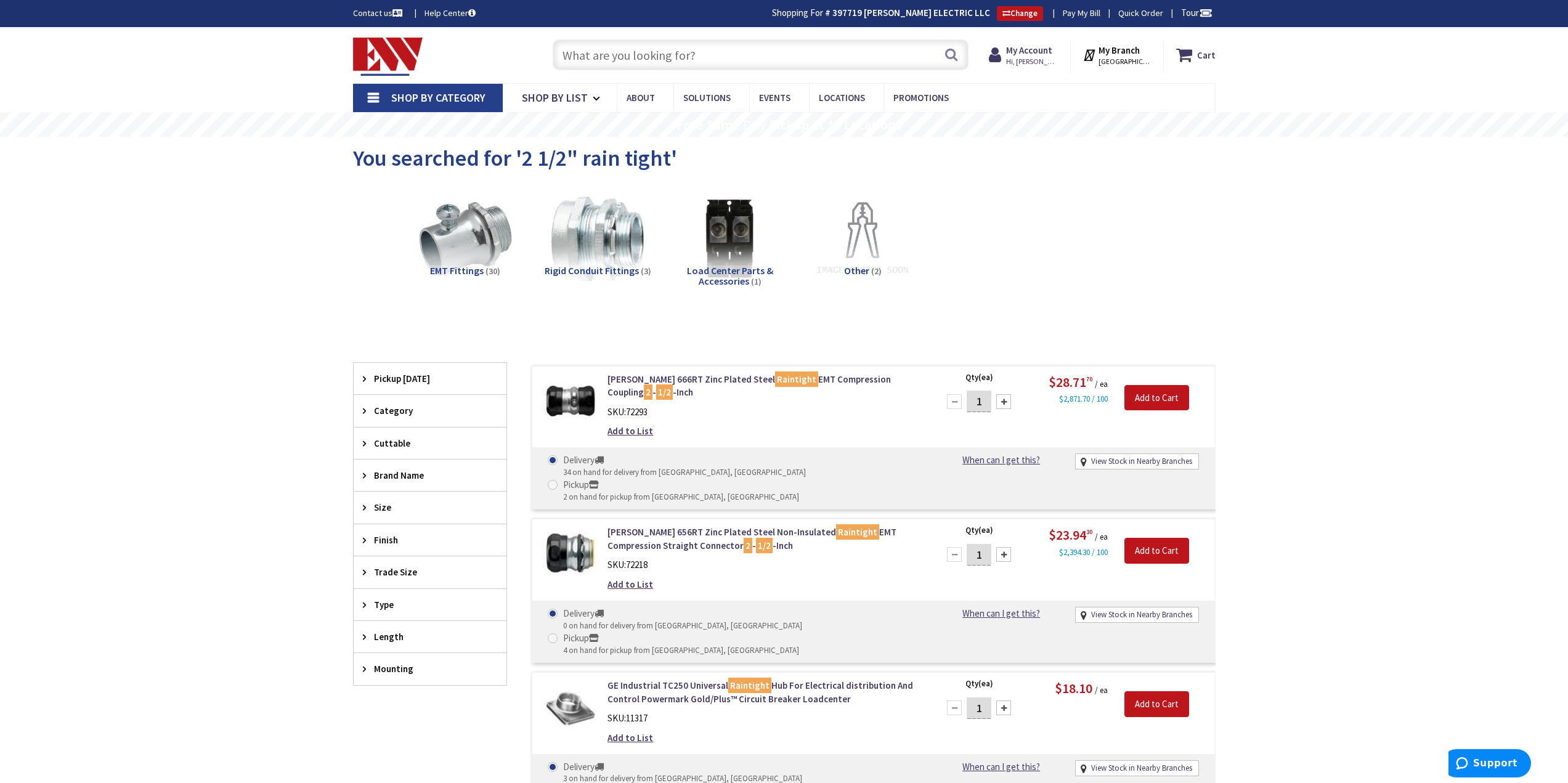
click at [629, 54] on input "text" at bounding box center [761, 55] width 416 height 31
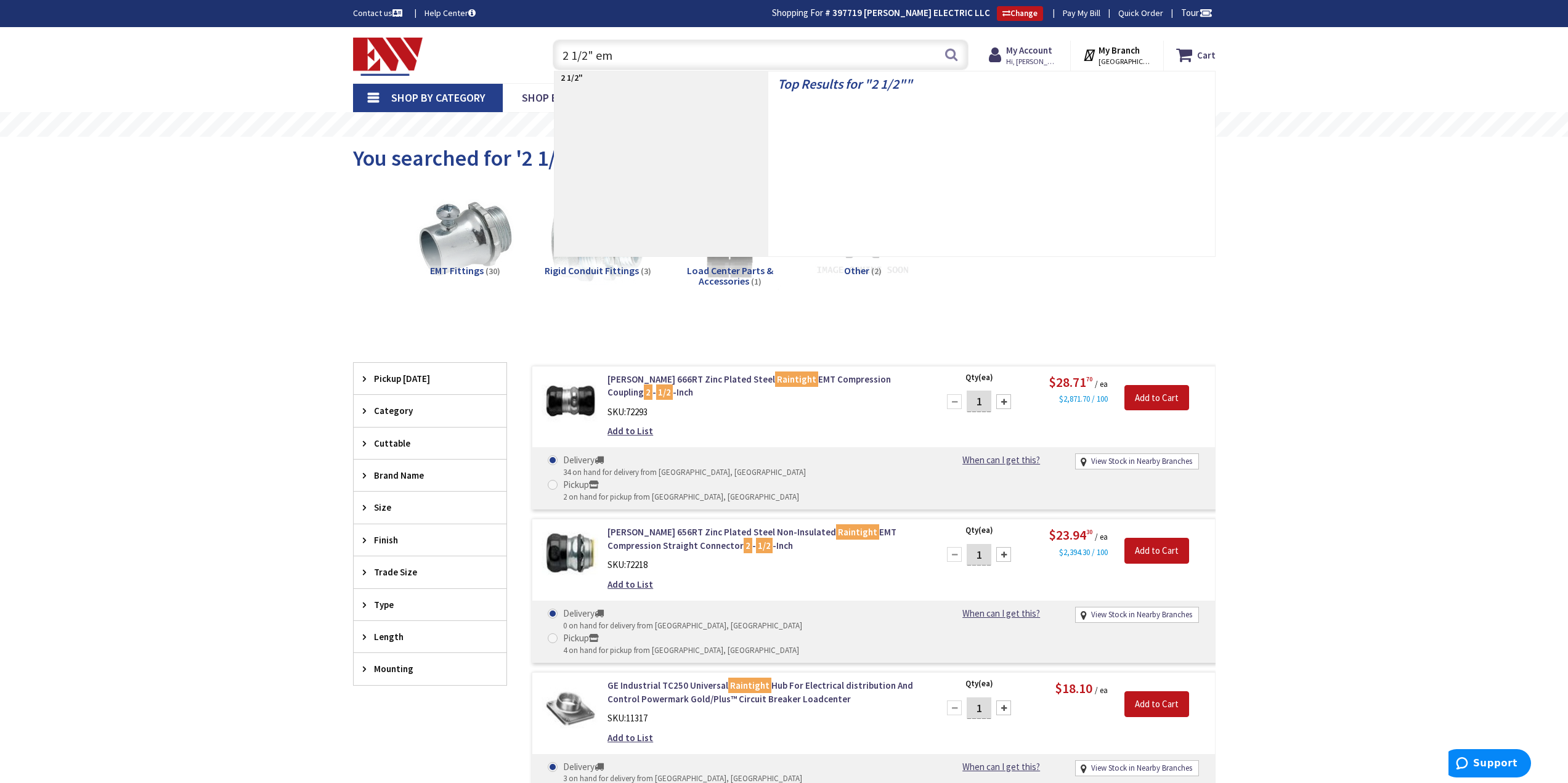
type input "2 1/2" emt"
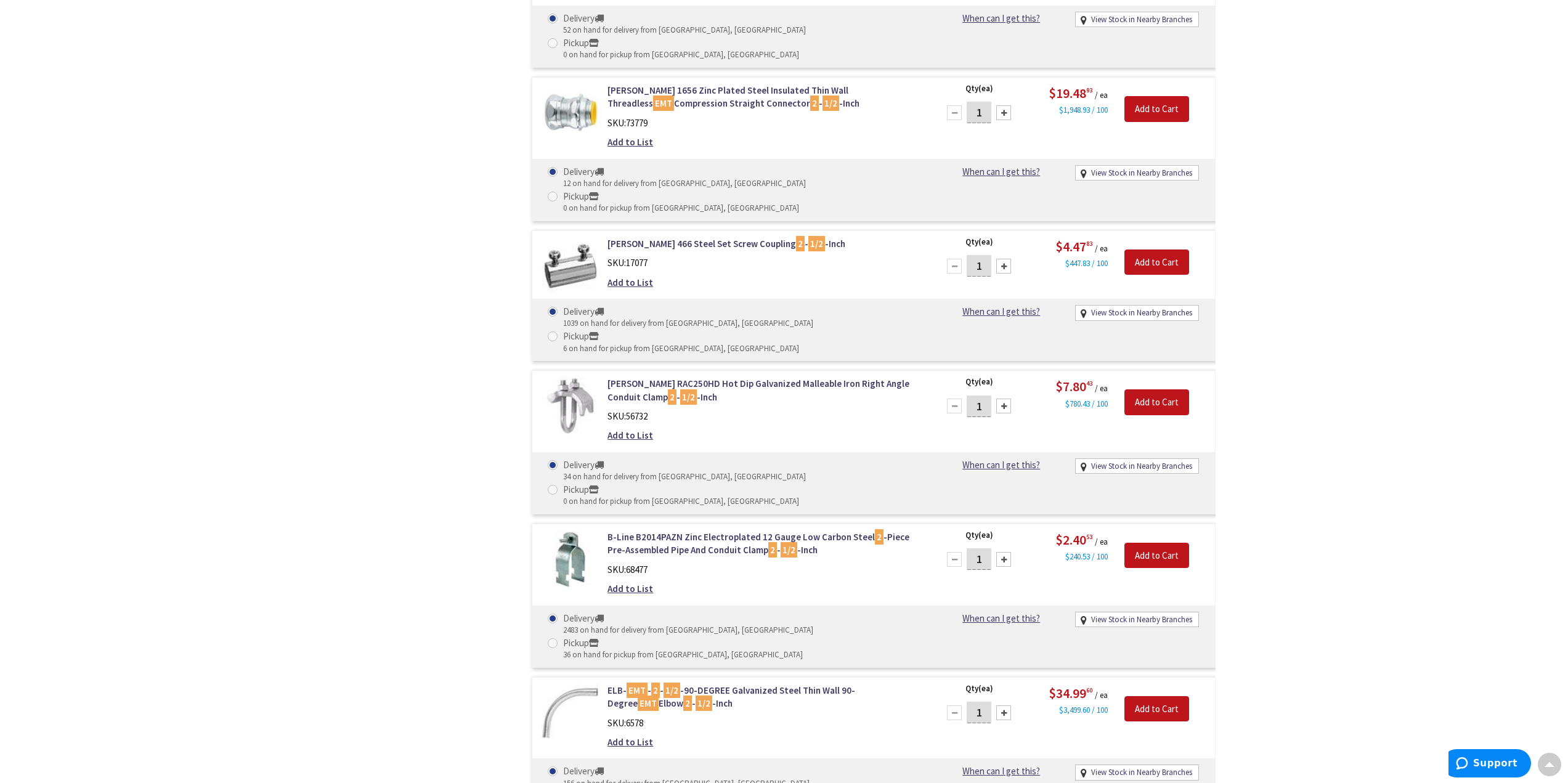
scroll to position [1525, 0]
